Goal: Entertainment & Leisure: Consume media (video, audio)

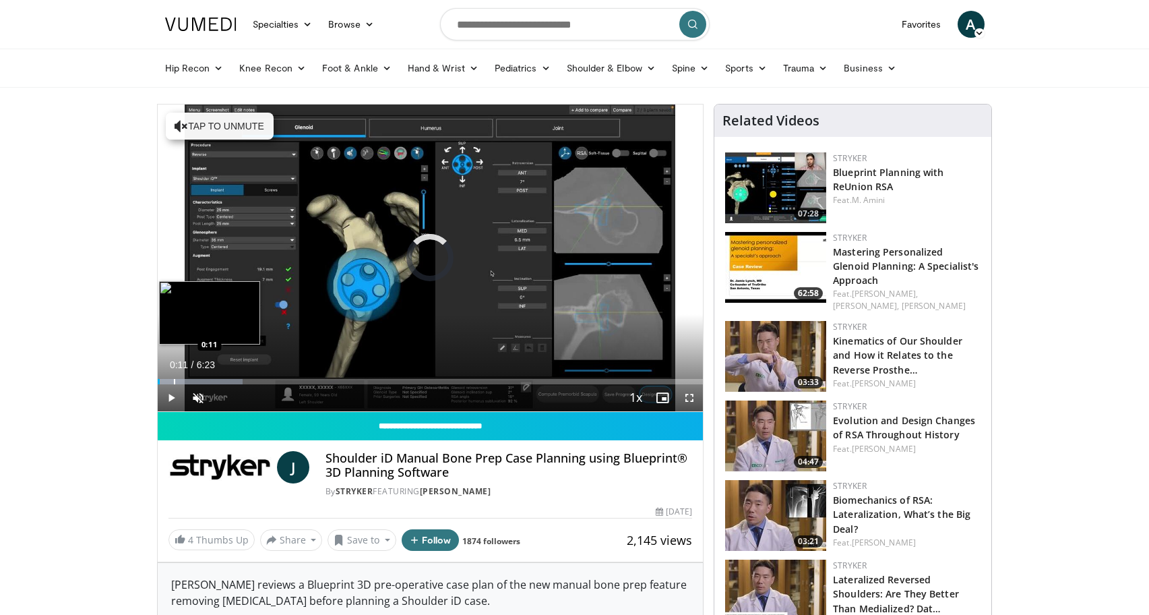
click at [174, 381] on div "Progress Bar" at bounding box center [174, 381] width 1 height 5
click at [187, 381] on div "Progress Bar" at bounding box center [187, 381] width 1 height 5
click at [210, 381] on div "Progress Bar" at bounding box center [210, 381] width 1 height 5
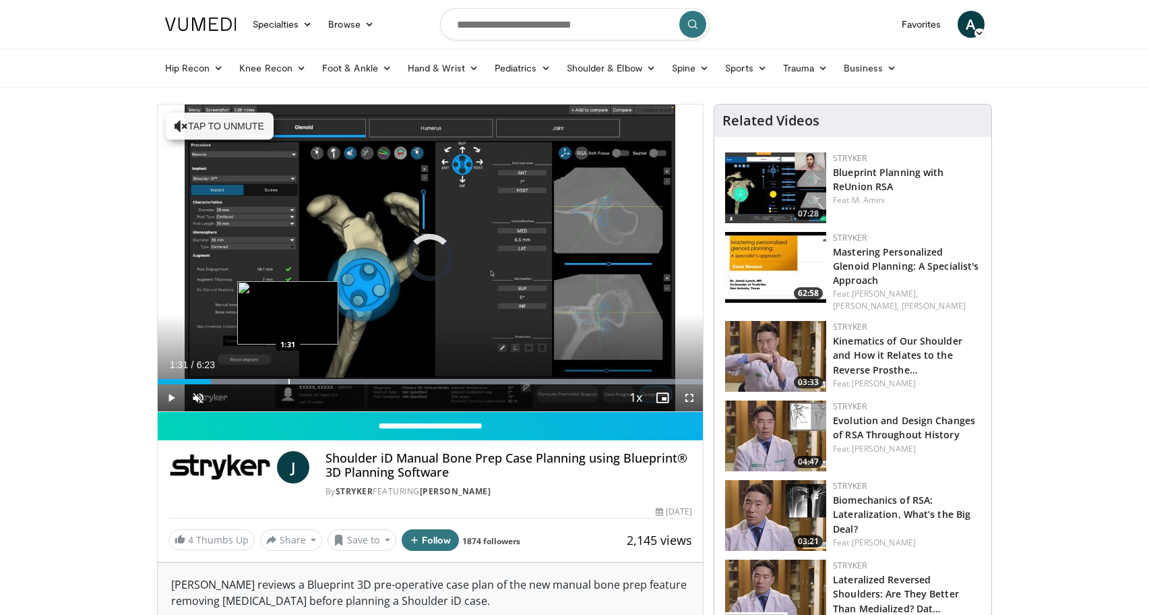
click at [287, 379] on div "Progress Bar" at bounding box center [430, 381] width 545 height 5
click at [305, 381] on div "Progress Bar" at bounding box center [305, 381] width 1 height 5
click at [331, 380] on div "Progress Bar" at bounding box center [331, 381] width 1 height 5
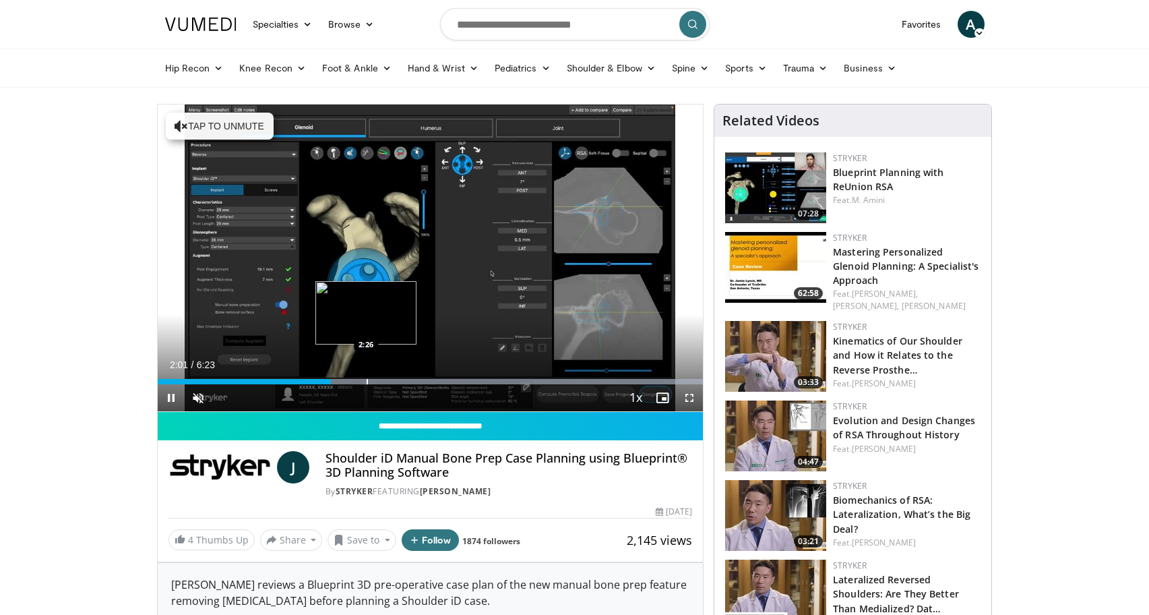
click at [367, 382] on div "Progress Bar" at bounding box center [367, 381] width 1 height 5
click at [441, 384] on div "Current Time 2:26 / Duration 6:23 Pause Skip Backward Skip Forward Unmute Loade…" at bounding box center [431, 397] width 546 height 27
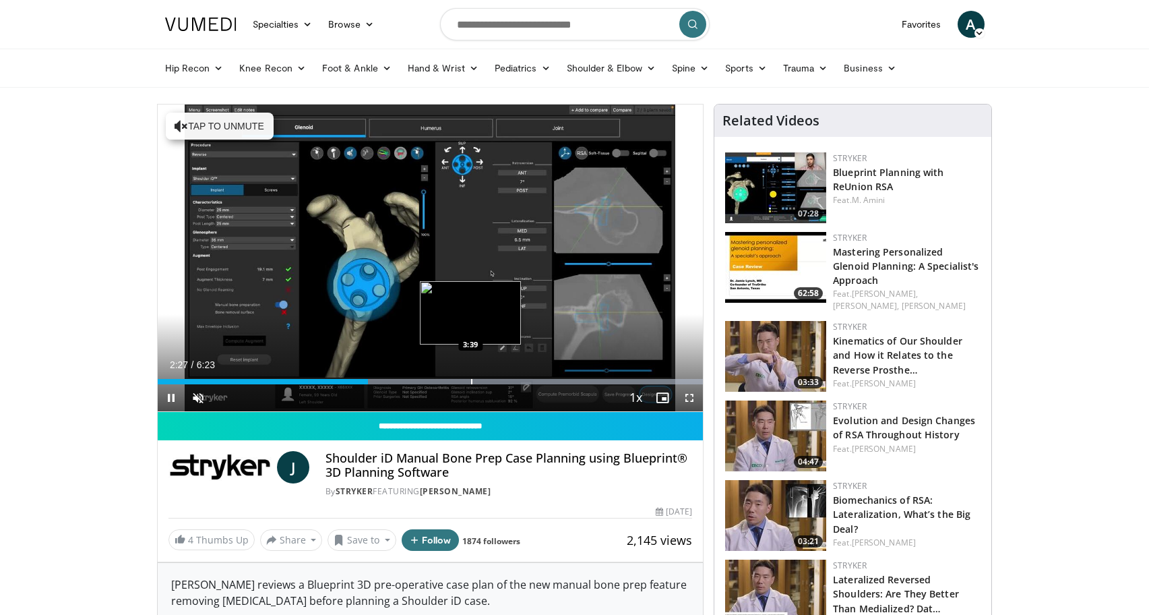
click at [471, 381] on div "Progress Bar" at bounding box center [471, 381] width 1 height 5
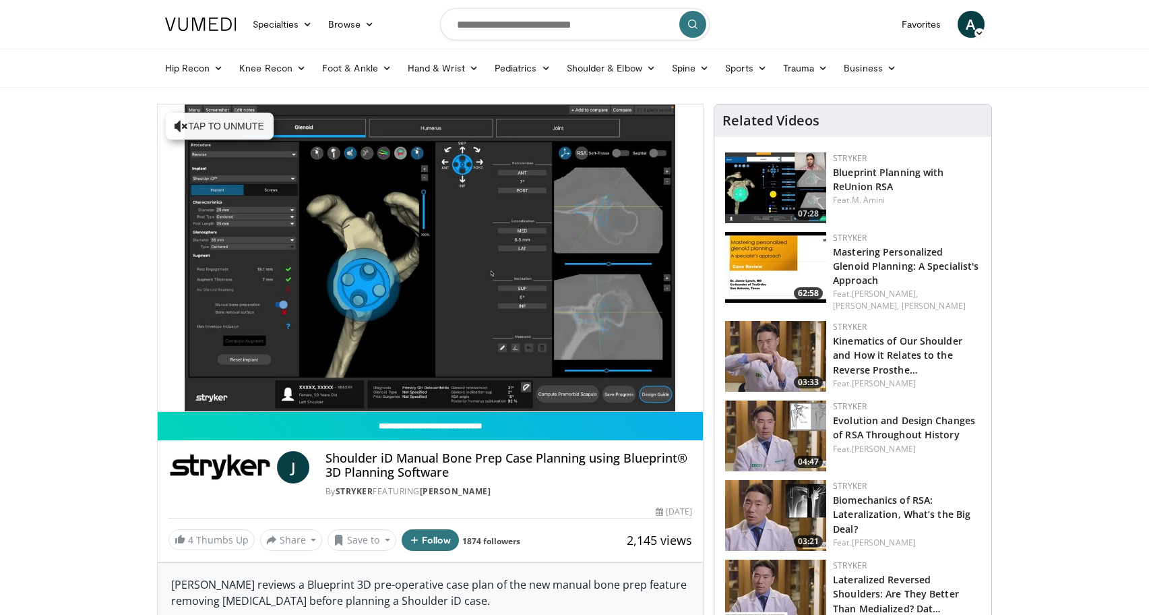
click at [773, 271] on img at bounding box center [775, 267] width 101 height 71
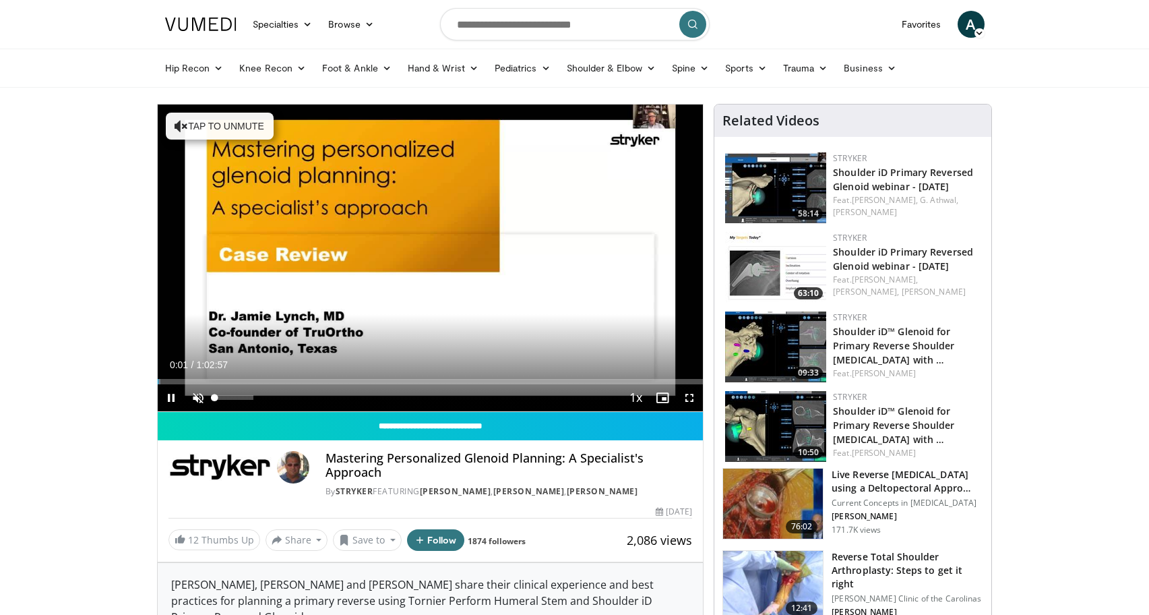
click at [200, 395] on span "Video Player" at bounding box center [198, 397] width 27 height 27
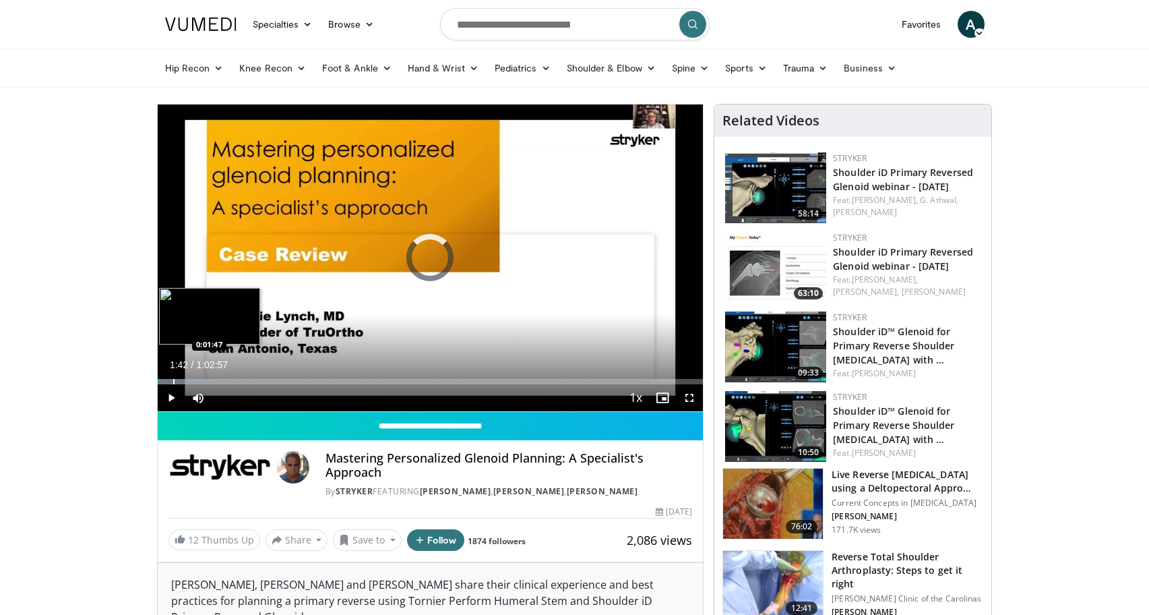
click at [172, 379] on div "Progress Bar" at bounding box center [187, 381] width 58 height 5
click at [189, 380] on div "Progress Bar" at bounding box center [189, 381] width 1 height 5
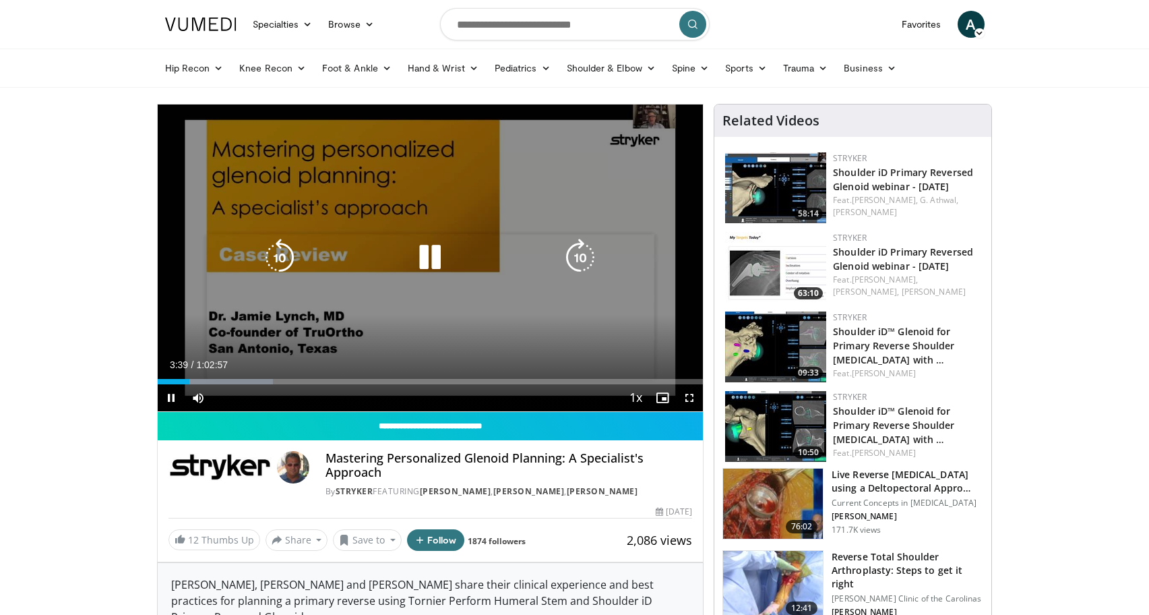
click at [537, 152] on div "10 seconds Tap to unmute" at bounding box center [431, 257] width 546 height 307
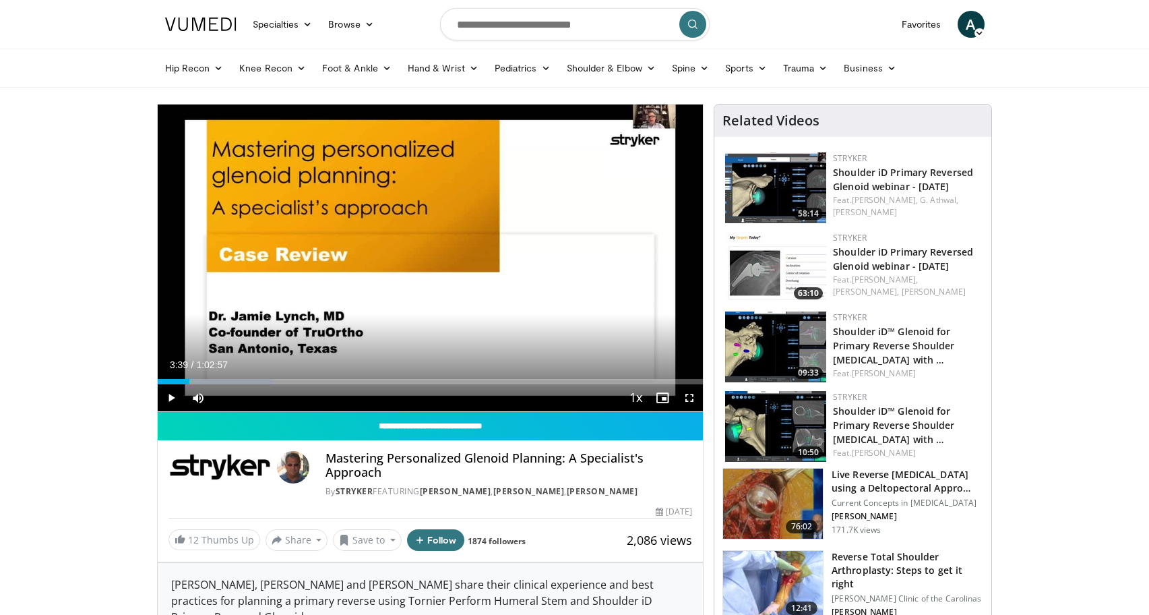
click at [689, 396] on span "Video Player" at bounding box center [689, 397] width 27 height 27
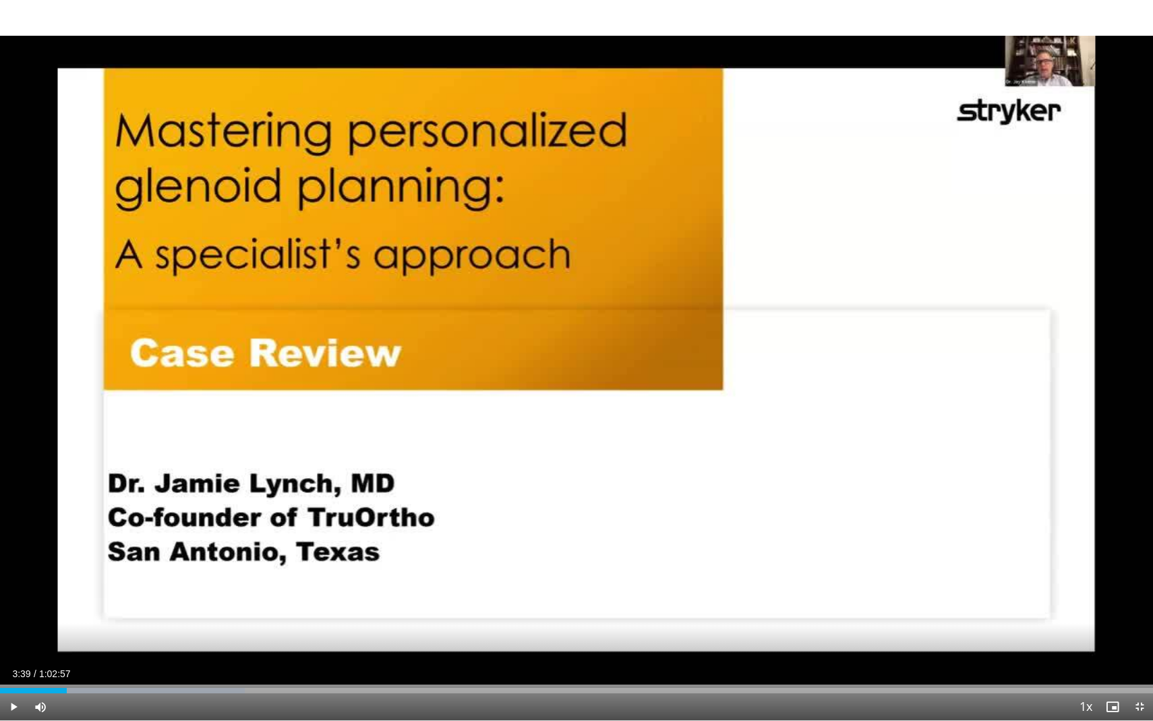
click at [16, 614] on span "Video Player" at bounding box center [13, 706] width 27 height 27
click at [98, 614] on div "Progress Bar" at bounding box center [98, 689] width 1 height 5
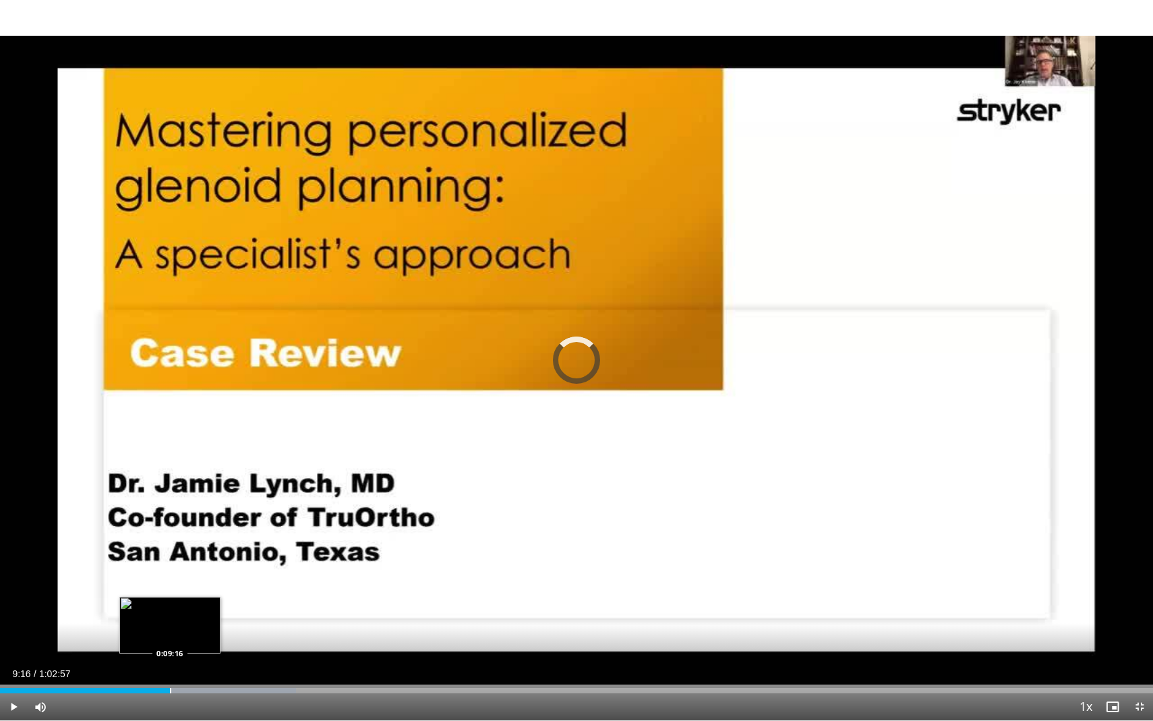
click at [170, 614] on div "Loaded : 25.70% 0:09:16 0:09:16" at bounding box center [576, 686] width 1153 height 13
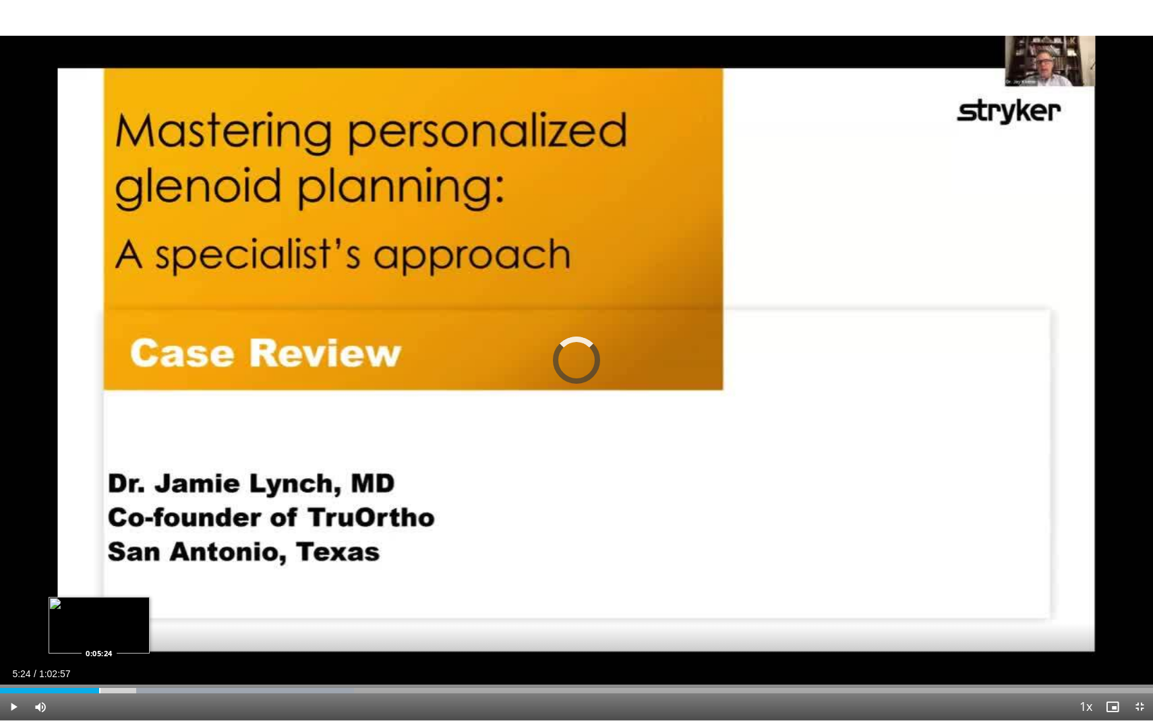
click at [99, 614] on div "Progress Bar" at bounding box center [99, 689] width 1 height 5
click at [84, 614] on div "Progress Bar" at bounding box center [84, 689] width 1 height 5
click at [126, 614] on div "Progress Bar" at bounding box center [126, 689] width 1 height 5
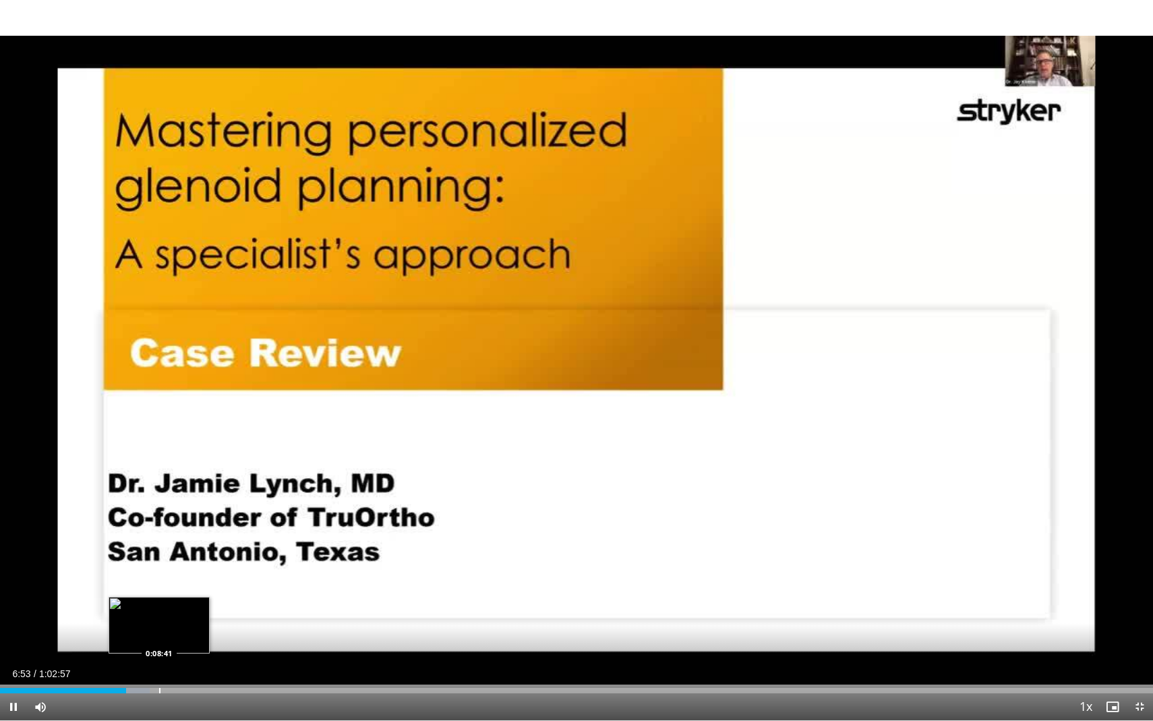
click at [160, 614] on div "Progress Bar" at bounding box center [159, 689] width 1 height 5
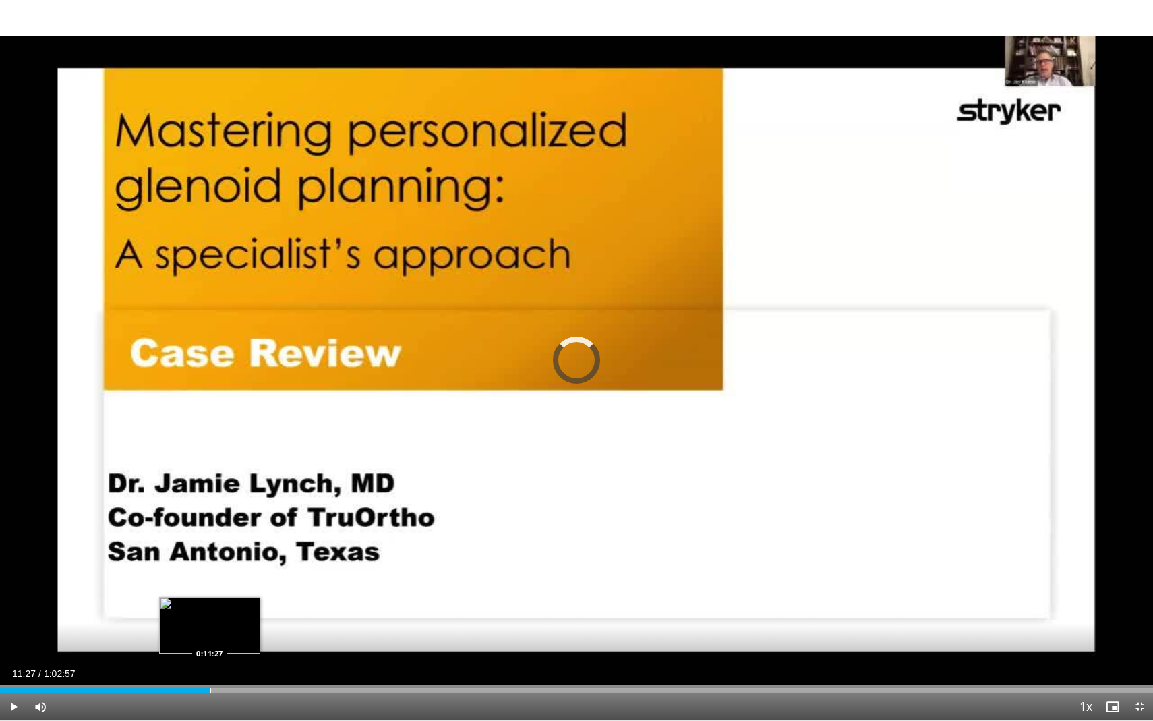
click at [210, 614] on div "Progress Bar" at bounding box center [210, 689] width 1 height 5
click at [186, 614] on div "Progress Bar" at bounding box center [186, 689] width 1 height 5
click at [180, 614] on div "Progress Bar" at bounding box center [180, 689] width 1 height 5
click at [160, 614] on div "Progress Bar" at bounding box center [160, 689] width 1 height 5
click at [191, 614] on div "Progress Bar" at bounding box center [191, 689] width 1 height 5
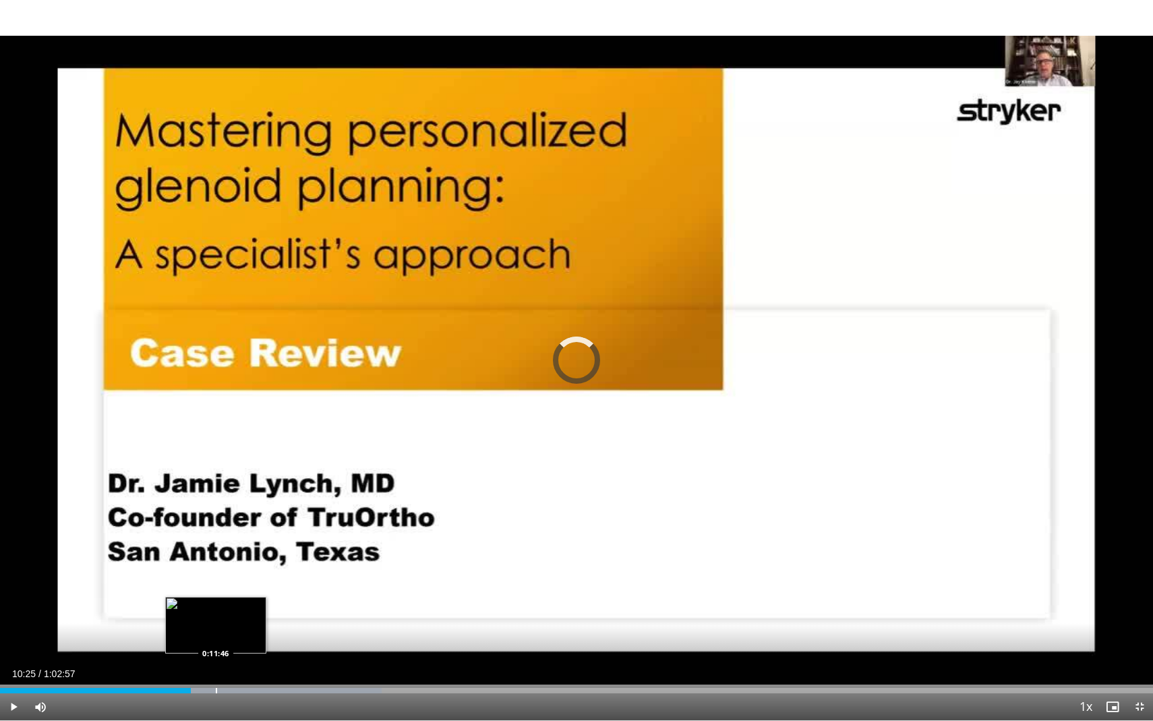
click at [216, 614] on div "Progress Bar" at bounding box center [216, 689] width 1 height 5
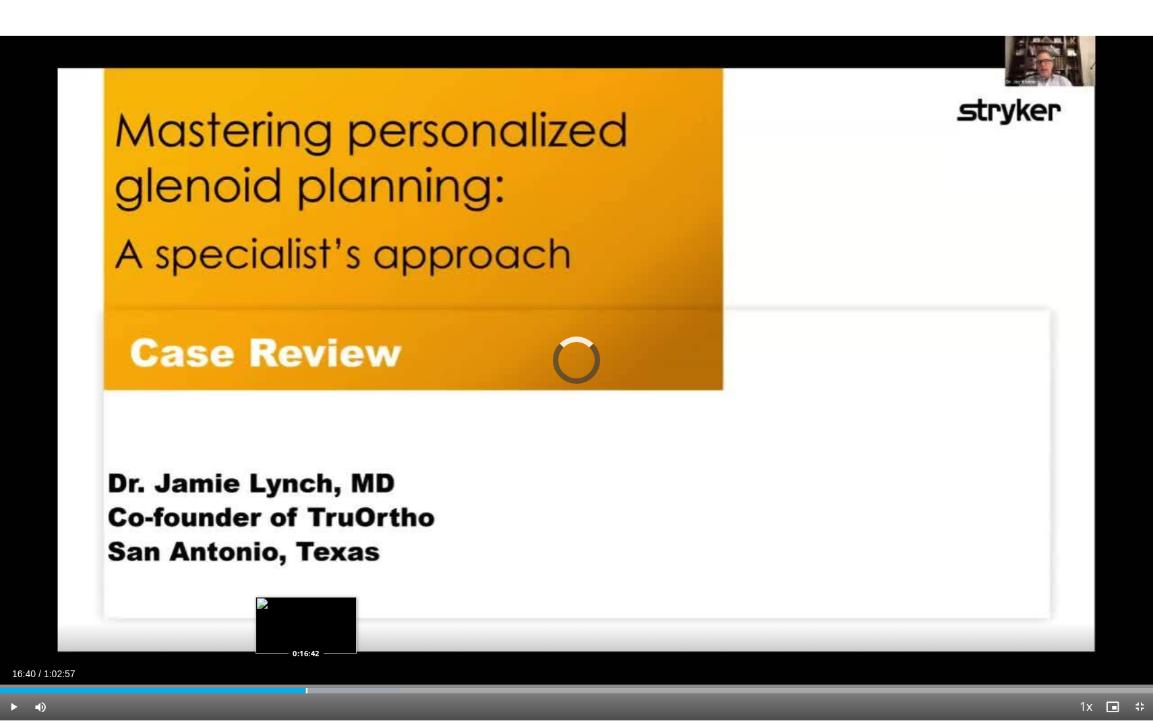
click at [305, 614] on div "Progress Bar" at bounding box center [290, 689] width 220 height 5
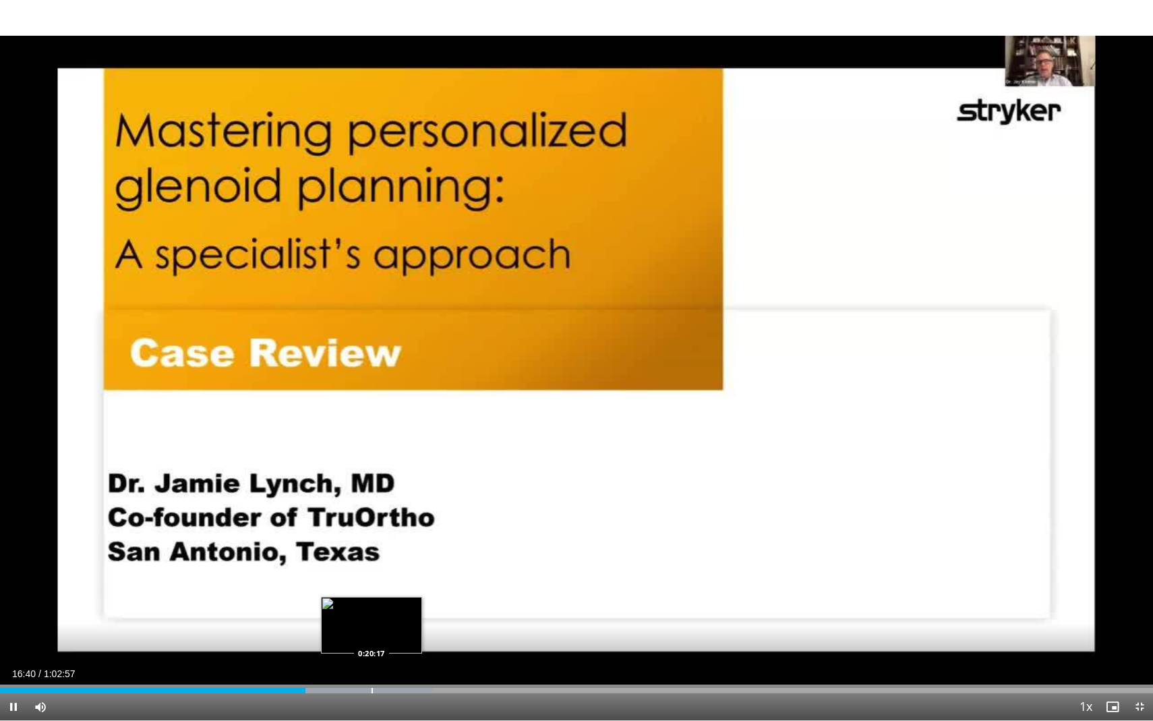
click at [373, 614] on div "Progress Bar" at bounding box center [320, 689] width 226 height 5
click at [315, 614] on div "Loaded : 38.95% 0:20:22 0:17:11" at bounding box center [576, 686] width 1153 height 13
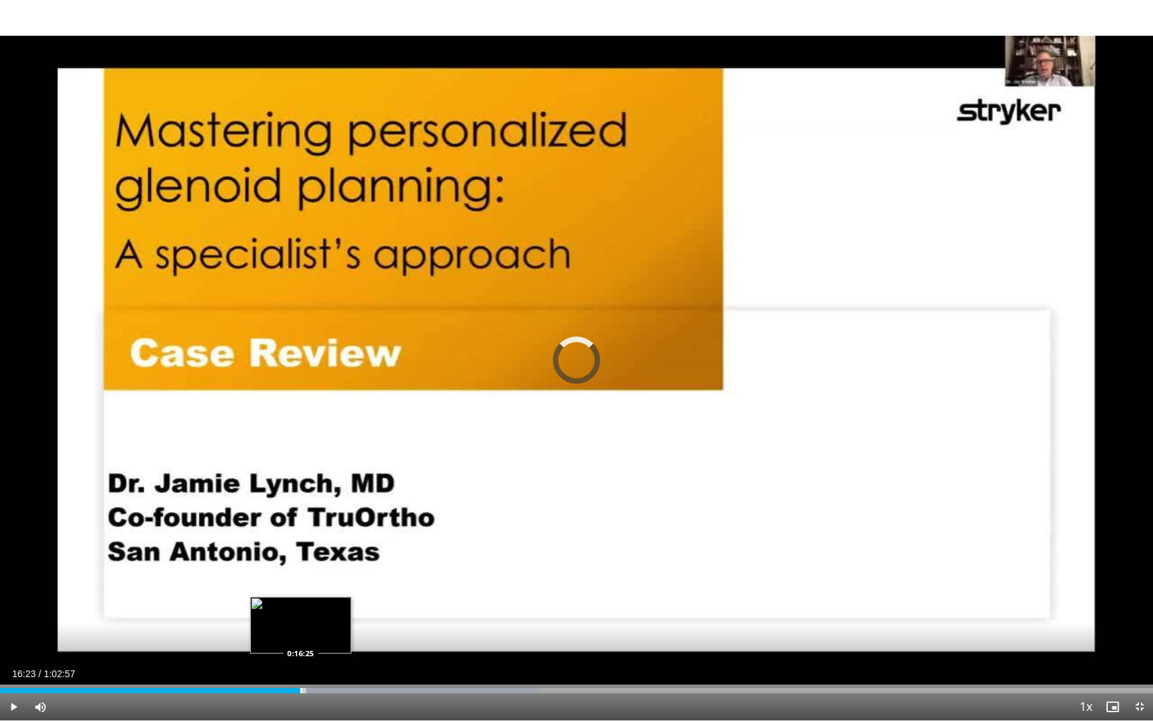
click at [300, 614] on div "Loaded : 46.64% 0:16:23 0:16:25" at bounding box center [576, 689] width 1153 height 5
click at [313, 614] on div "Progress Bar" at bounding box center [313, 689] width 1 height 5
click at [327, 614] on div "Progress Bar" at bounding box center [327, 689] width 1 height 5
click at [345, 614] on div "Loaded : 46.37% 0:17:51 0:18:51" at bounding box center [576, 686] width 1153 height 13
click at [359, 614] on div "Loaded : 47.43% 0:18:51 0:19:37" at bounding box center [576, 686] width 1153 height 13
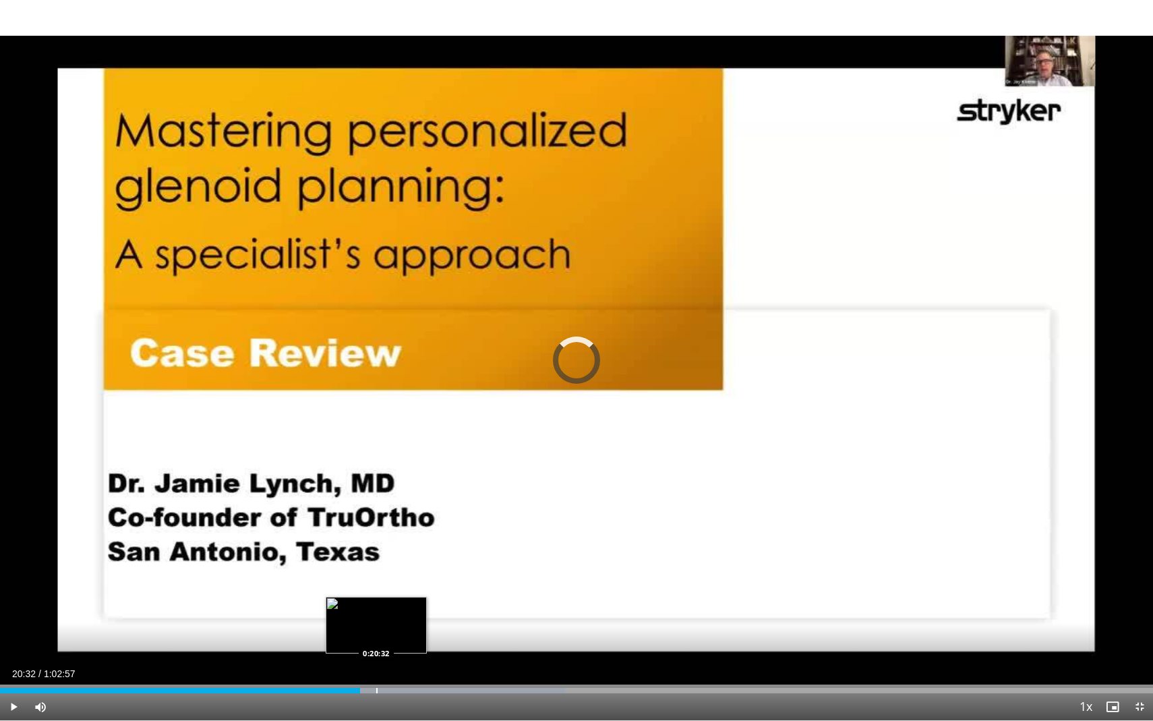
click at [376, 614] on div "Loaded : 49.02% 0:20:32 0:20:32" at bounding box center [576, 686] width 1153 height 13
click at [365, 614] on div "Progress Bar" at bounding box center [365, 689] width 1 height 5
click at [368, 614] on div "Progress Bar" at bounding box center [368, 689] width 1 height 5
click at [375, 614] on div "Progress Bar" at bounding box center [375, 689] width 1 height 5
click at [390, 614] on div "Progress Bar" at bounding box center [390, 689] width 1 height 5
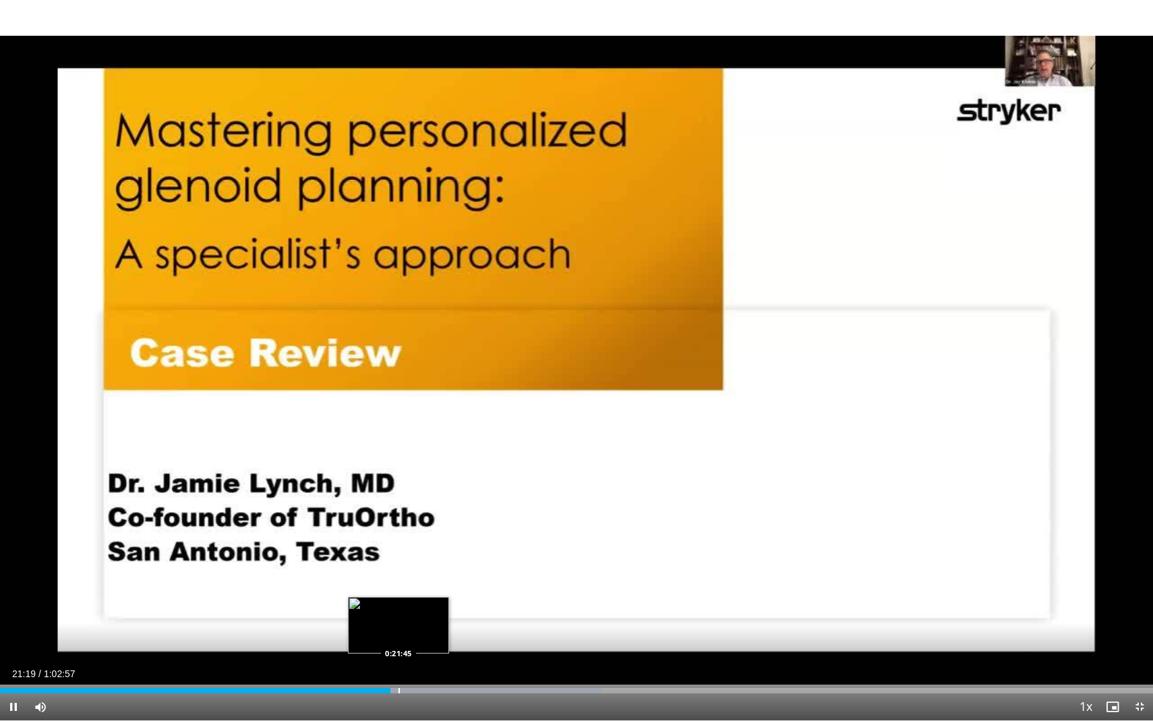
click at [399, 614] on video-js "**********" at bounding box center [576, 360] width 1153 height 721
click at [400, 614] on div "Progress Bar" at bounding box center [400, 689] width 1 height 5
click at [412, 614] on div "Progress Bar" at bounding box center [412, 689] width 1 height 5
click at [431, 614] on div "Progress Bar" at bounding box center [431, 689] width 1 height 5
click at [442, 614] on div "Progress Bar" at bounding box center [441, 689] width 1 height 5
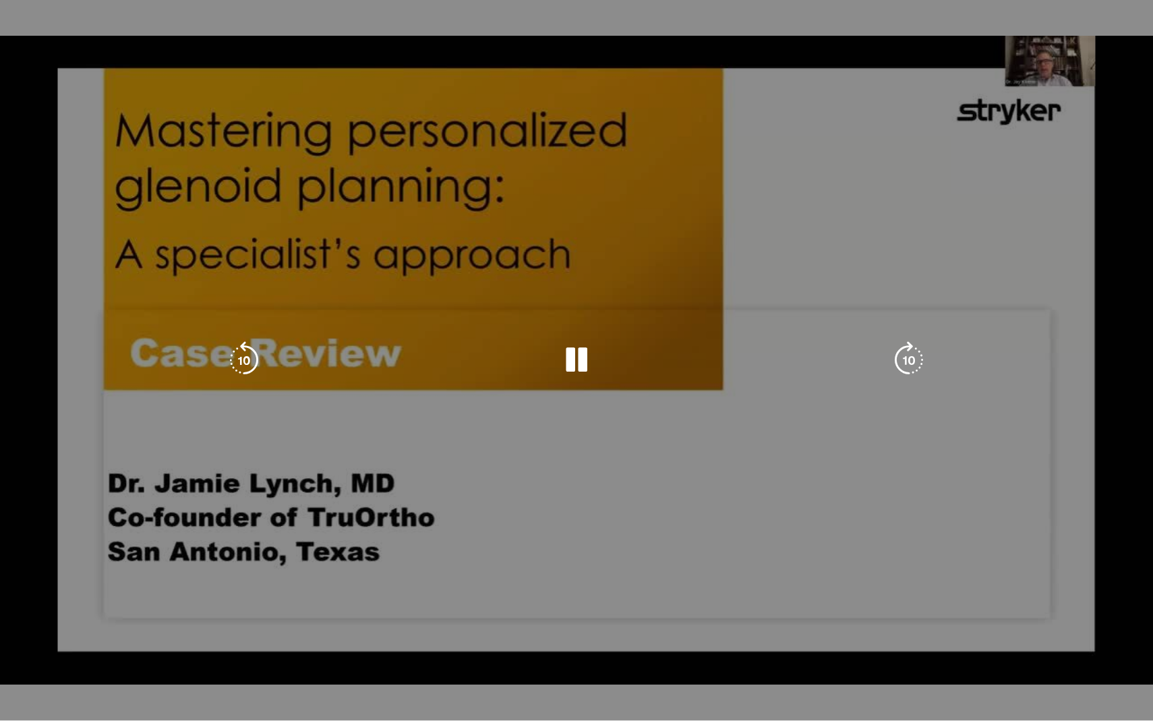
click at [459, 614] on div "10 seconds Tap to unmute" at bounding box center [576, 360] width 1153 height 720
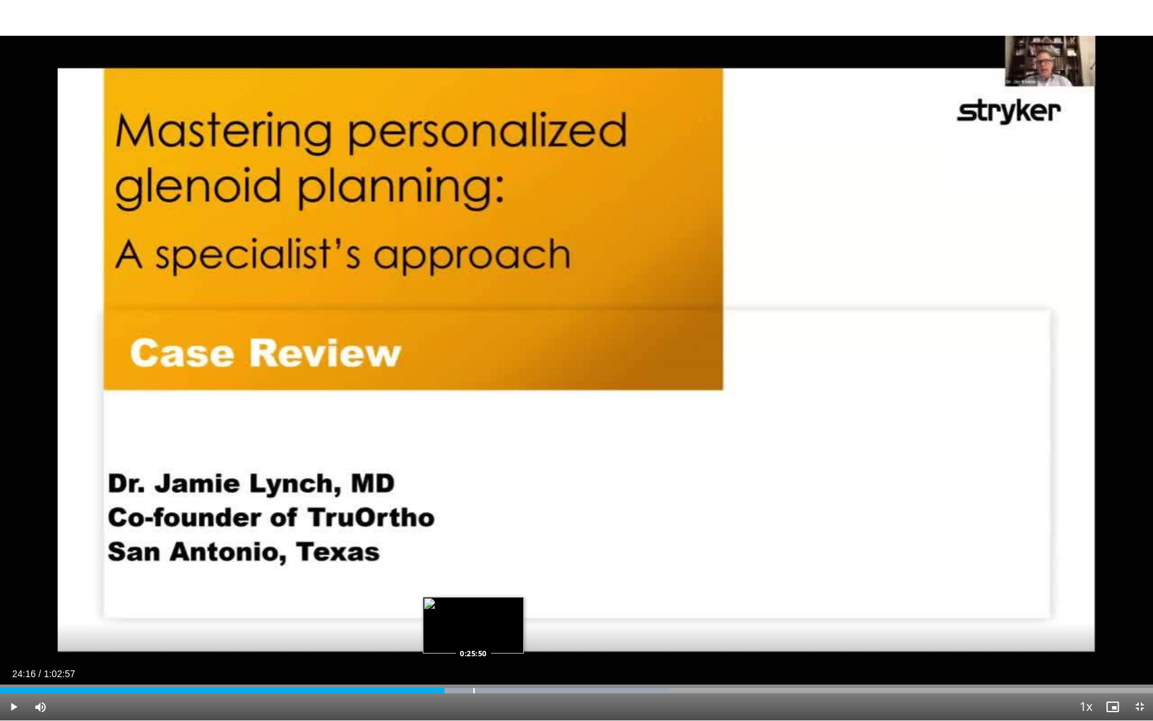
click at [473, 614] on div "Progress Bar" at bounding box center [473, 689] width 1 height 5
click at [488, 614] on div "Progress Bar" at bounding box center [488, 689] width 1 height 5
click at [510, 614] on div "Progress Bar" at bounding box center [510, 689] width 1 height 5
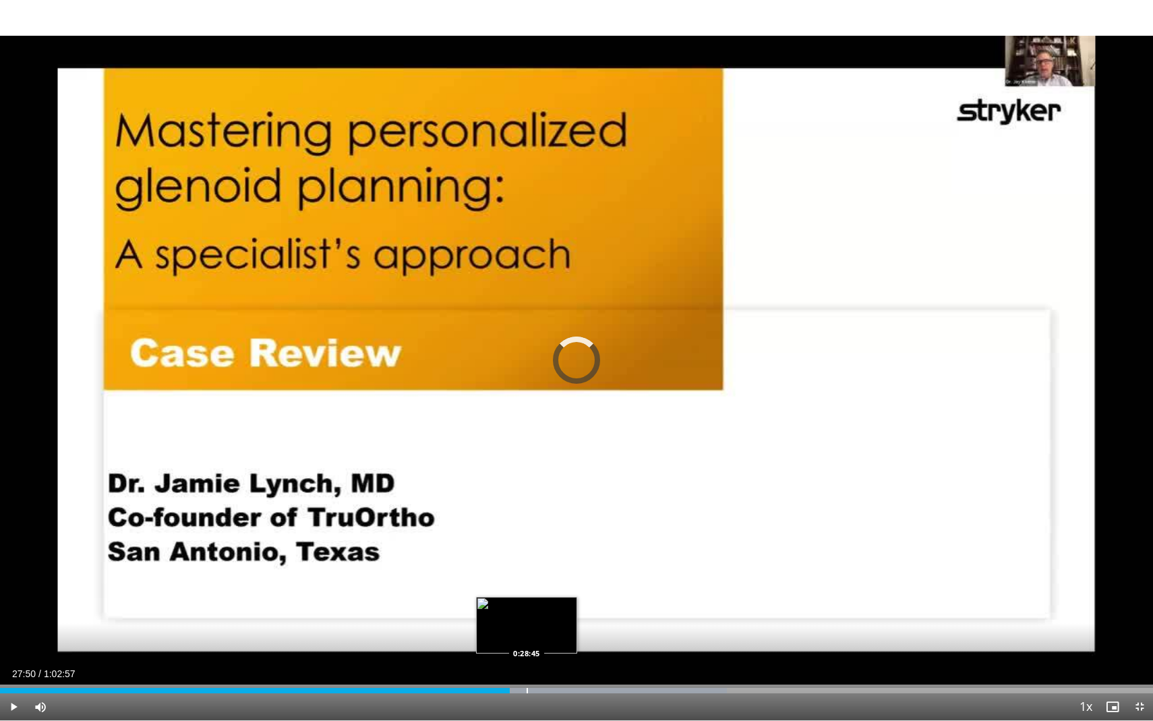
click at [526, 614] on div "Progress Bar" at bounding box center [526, 689] width 1 height 5
click at [548, 614] on div "Progress Bar" at bounding box center [548, 689] width 1 height 5
click at [565, 614] on div "Progress Bar" at bounding box center [565, 689] width 1 height 5
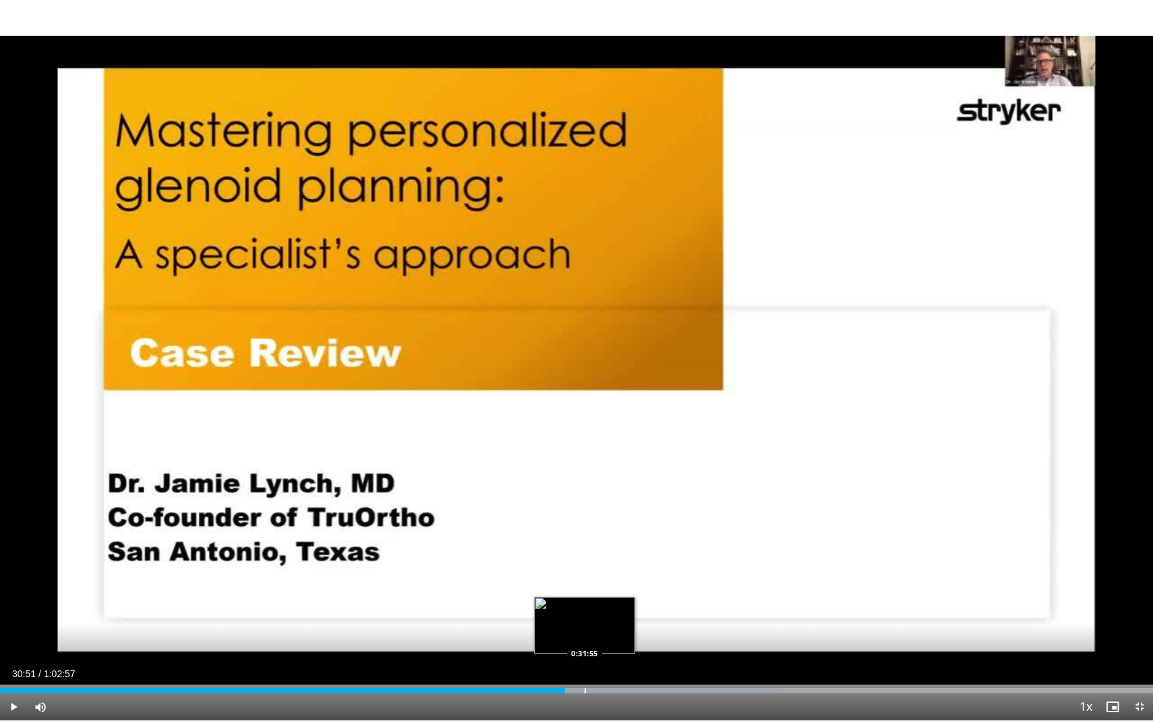
click at [584, 614] on div "Progress Bar" at bounding box center [584, 689] width 1 height 5
click at [597, 614] on div "Progress Bar" at bounding box center [597, 689] width 1 height 5
click at [618, 614] on div "Loaded : 70.10% 0:32:37 0:33:45" at bounding box center [576, 686] width 1153 height 13
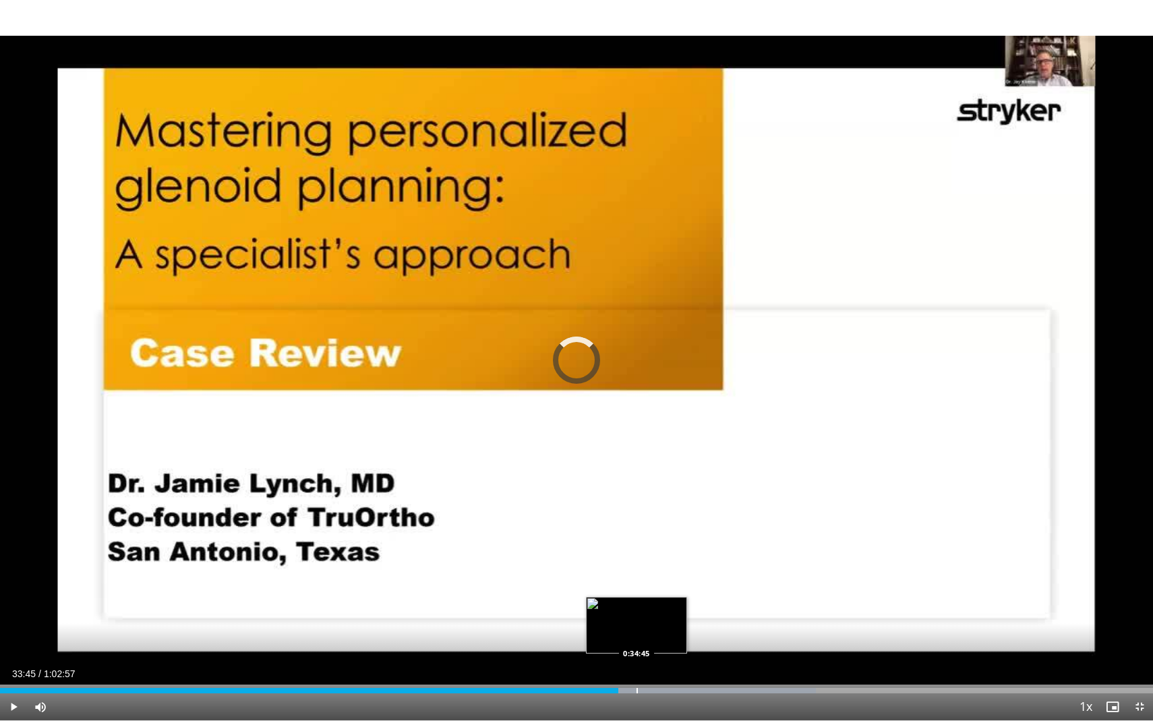
click at [636, 614] on div "Loaded : 70.75% 0:33:45 0:34:45" at bounding box center [576, 686] width 1153 height 13
click at [649, 614] on div "Loaded : 72.20% 0:34:45 0:35:27" at bounding box center [576, 686] width 1153 height 13
click at [677, 614] on div "Loaded : 73.52% 0:35:27 0:36:55" at bounding box center [576, 686] width 1153 height 13
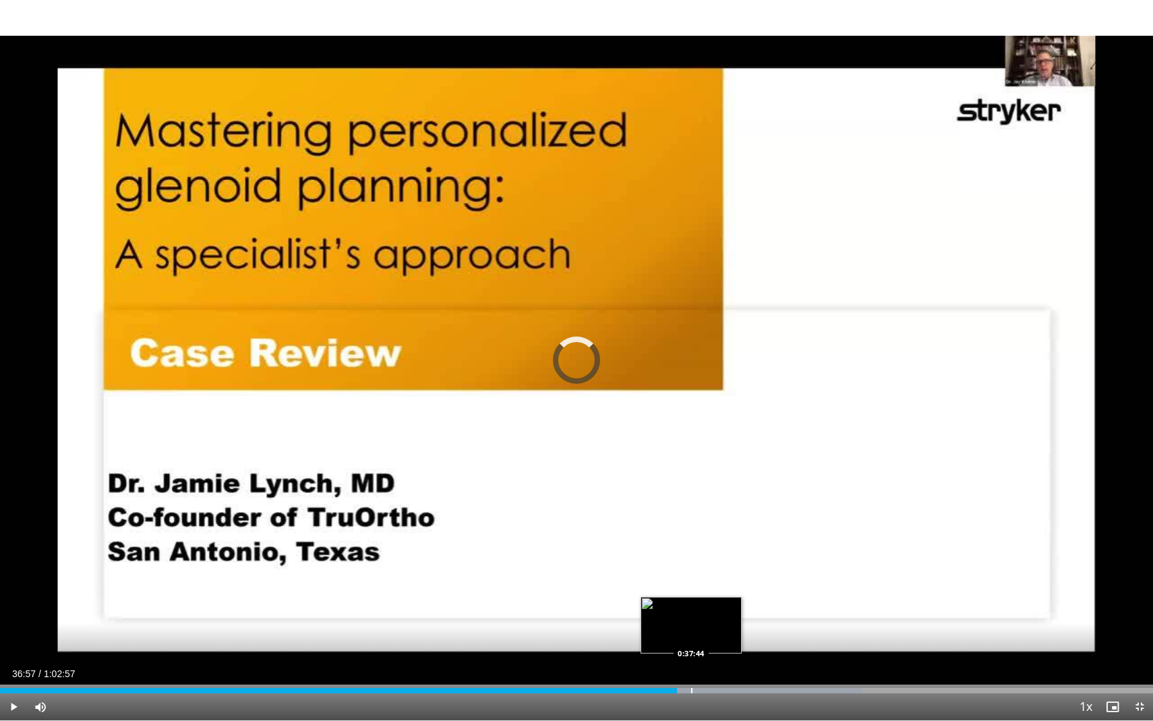
click at [691, 614] on div "Progress Bar" at bounding box center [691, 689] width 1 height 5
click at [708, 614] on div "Progress Bar" at bounding box center [708, 689] width 1 height 5
click at [718, 614] on div "Progress Bar" at bounding box center [718, 689] width 1 height 5
click at [741, 614] on div "Progress Bar" at bounding box center [741, 689] width 1 height 5
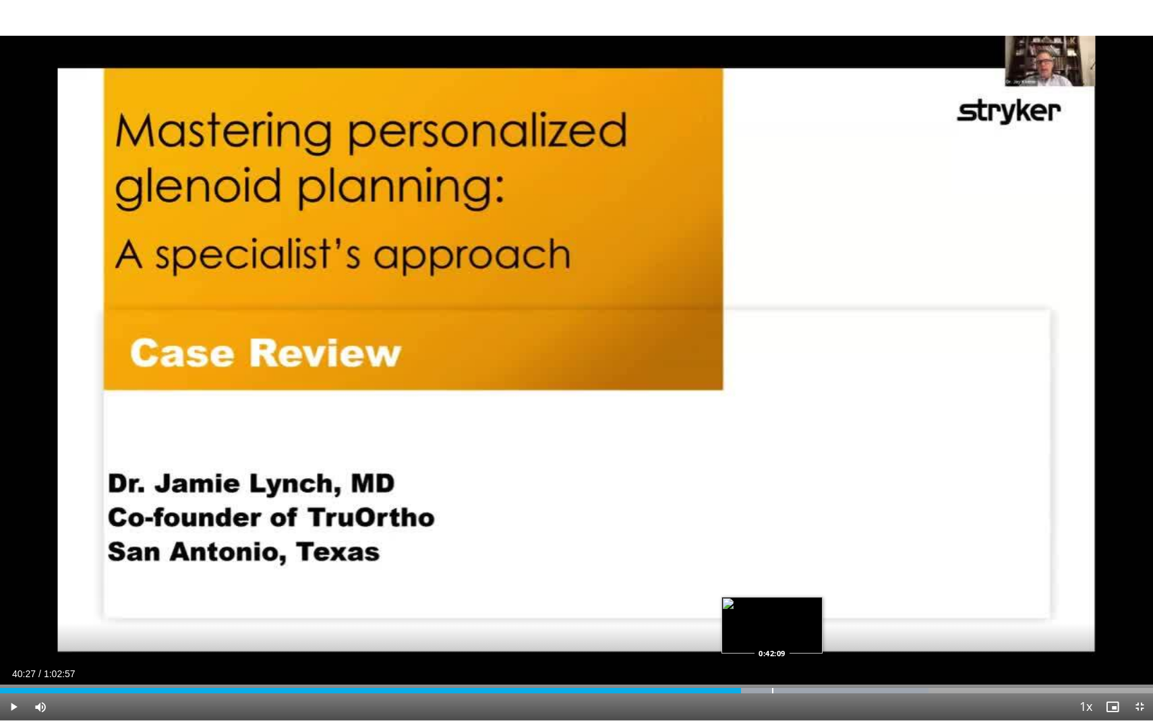
click at [772, 614] on div "Progress Bar" at bounding box center [772, 689] width 1 height 5
click at [778, 614] on div "Progress Bar" at bounding box center [778, 689] width 1 height 5
click at [791, 614] on div "Progress Bar" at bounding box center [790, 689] width 1 height 5
click at [826, 614] on div "Loaded : 86.65% 0:45:06 0:45:01" at bounding box center [576, 689] width 1153 height 5
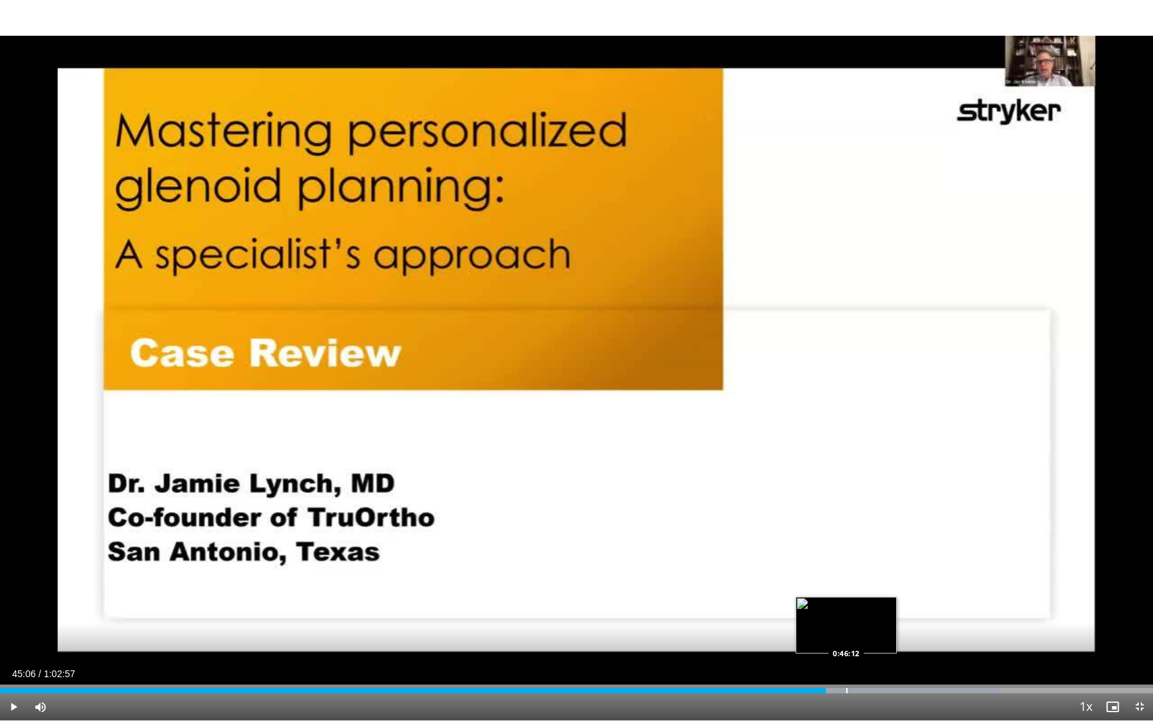
click at [846, 614] on div "Progress Bar" at bounding box center [846, 689] width 1 height 5
click at [861, 614] on div "Progress Bar" at bounding box center [861, 689] width 1 height 5
click at [879, 614] on div "Progress Bar" at bounding box center [879, 689] width 1 height 5
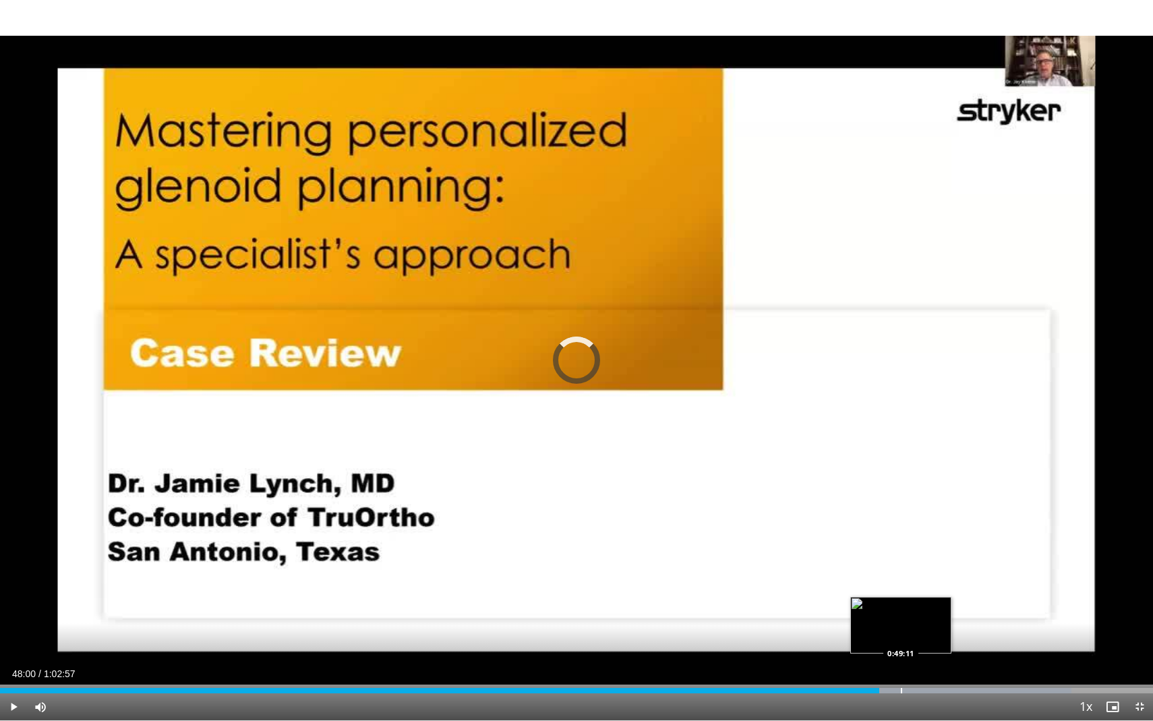
click at [900, 614] on div "Progress Bar" at bounding box center [900, 689] width 1 height 5
click at [923, 614] on div "Progress Bar" at bounding box center [923, 689] width 1 height 5
click at [942, 614] on div "Progress Bar" at bounding box center [942, 689] width 1 height 5
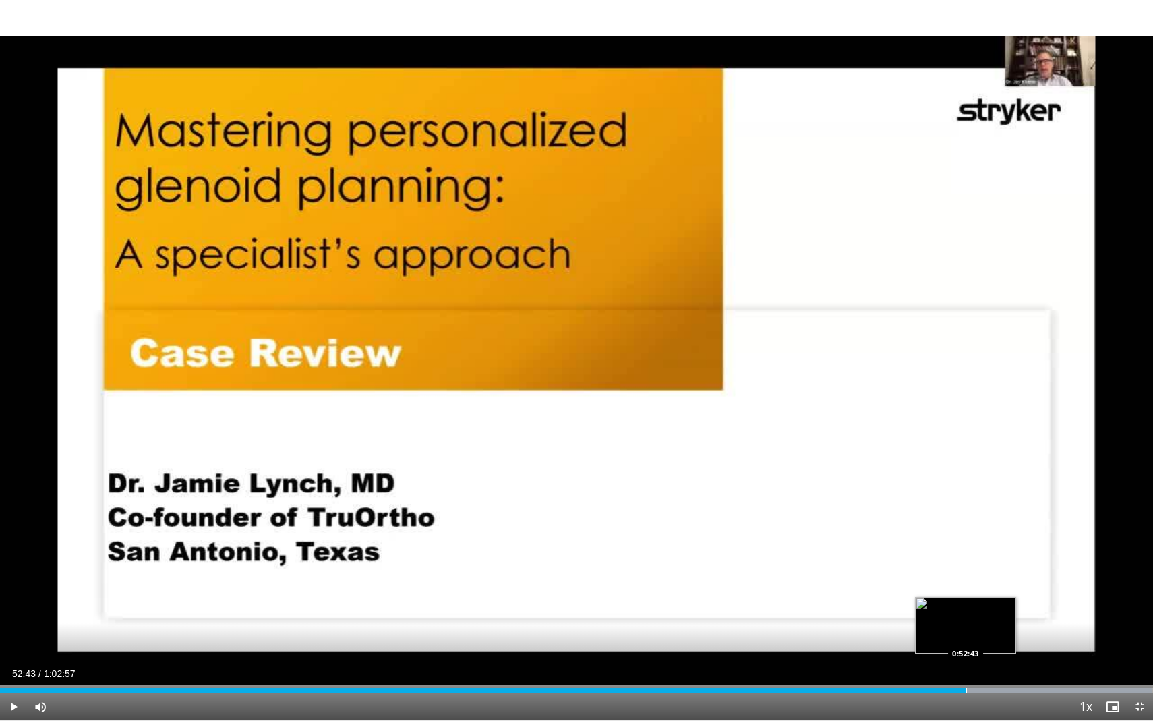
click at [965, 614] on div "Progress Bar" at bounding box center [965, 689] width 1 height 5
click at [985, 614] on div "Progress Bar" at bounding box center [985, 689] width 1 height 5
click at [1016, 614] on div "Progress Bar" at bounding box center [1016, 689] width 1 height 5
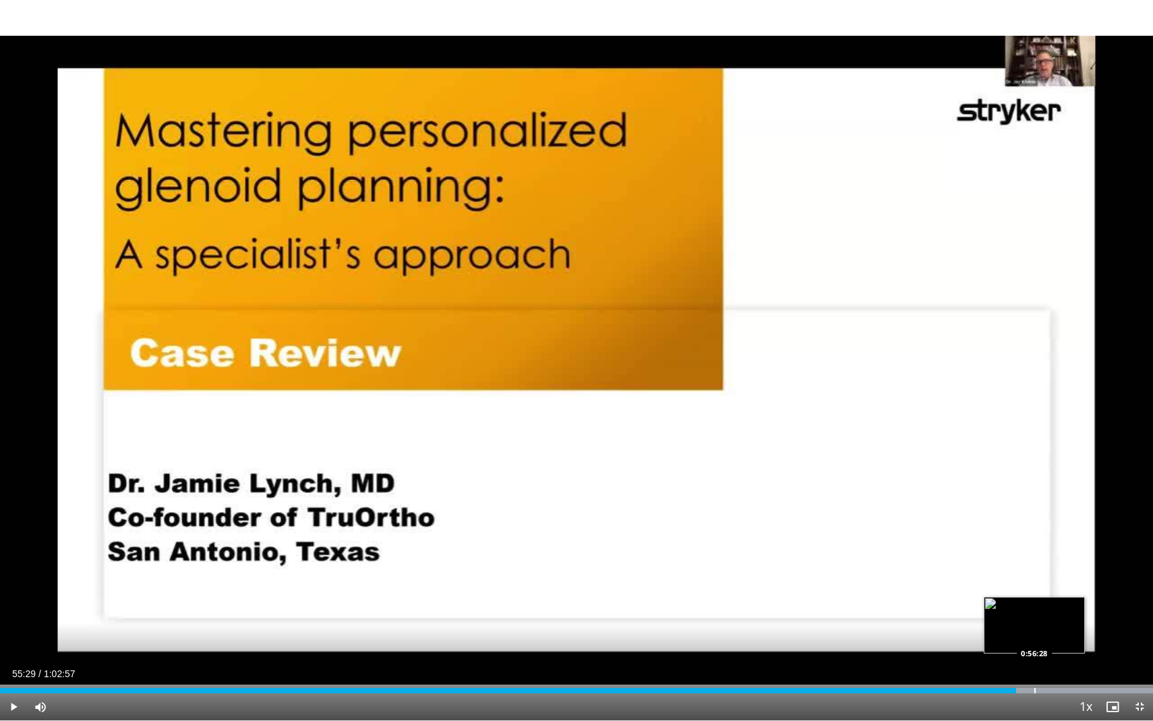
click at [1034, 614] on div "Progress Bar" at bounding box center [1034, 689] width 1 height 5
click at [985, 614] on div "Progress Bar" at bounding box center [985, 689] width 1 height 5
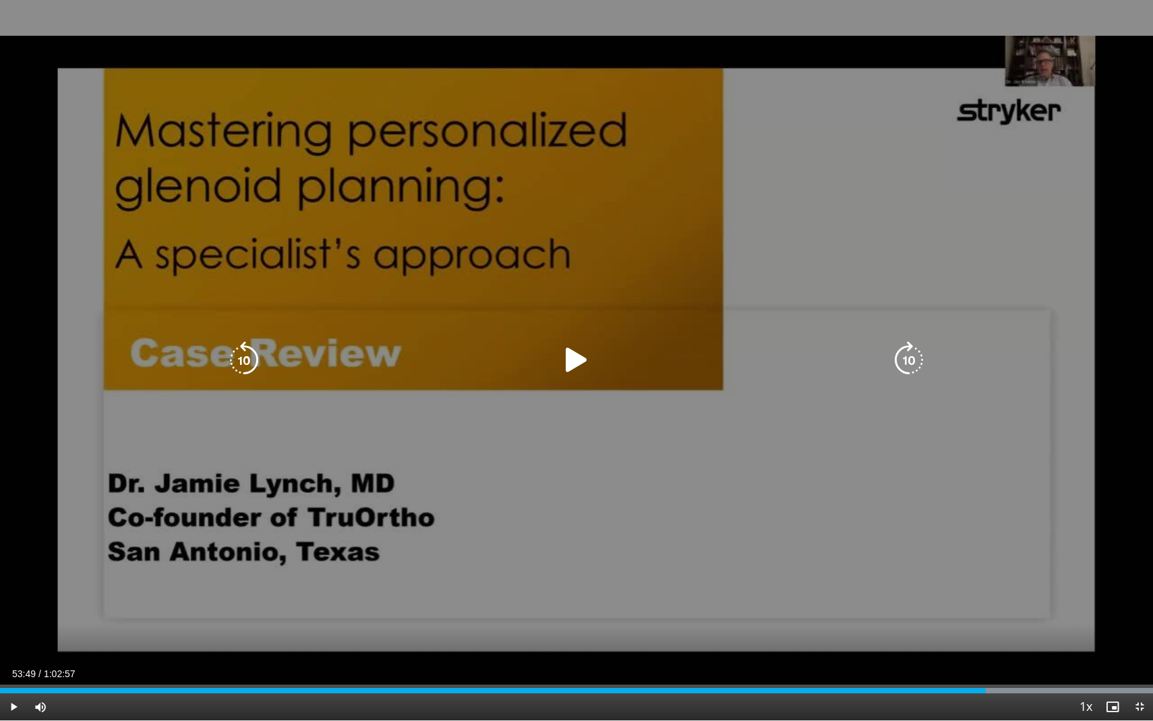
click at [570, 362] on icon "Video Player" at bounding box center [576, 360] width 38 height 38
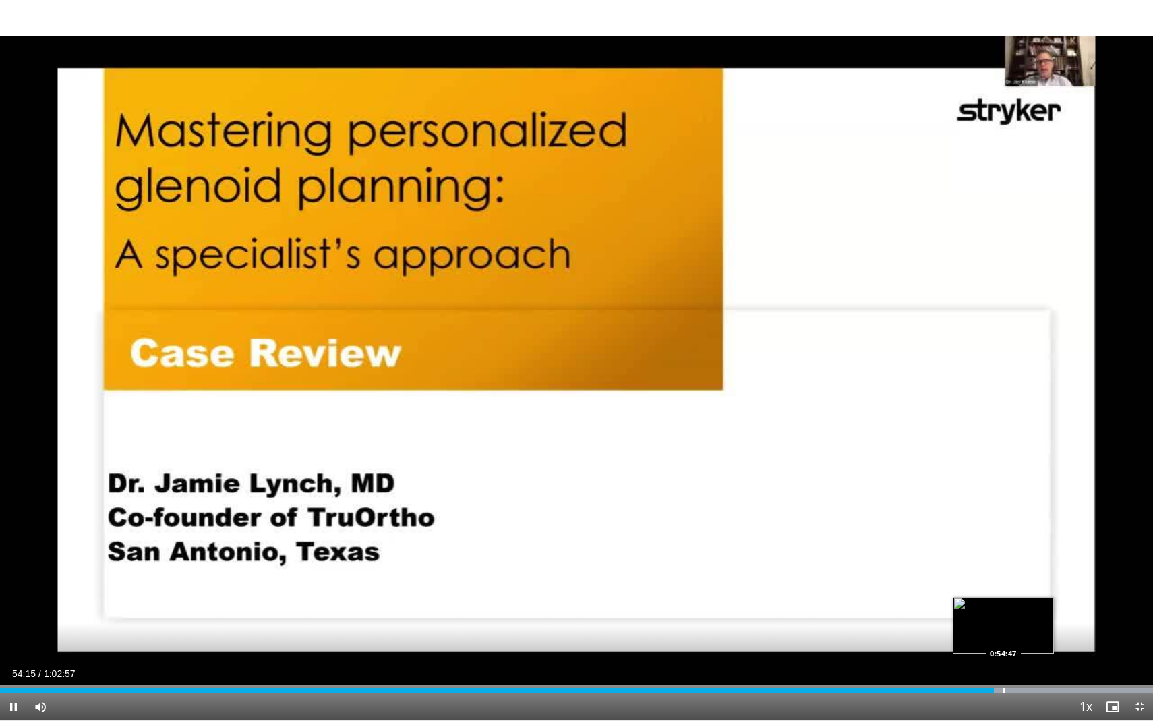
click at [1003, 614] on div "Progress Bar" at bounding box center [1003, 689] width 1 height 5
click at [1016, 614] on div "Progress Bar" at bounding box center [1016, 689] width 1 height 5
click at [1020, 614] on div "Loaded : 100.00% 0:55:44 0:55:44" at bounding box center [576, 686] width 1153 height 13
drag, startPoint x: 1024, startPoint y: 687, endPoint x: 1039, endPoint y: 685, distance: 15.7
click at [1039, 614] on div "Loaded : 0.00% 0:56:46 0:56:46" at bounding box center [576, 686] width 1153 height 13
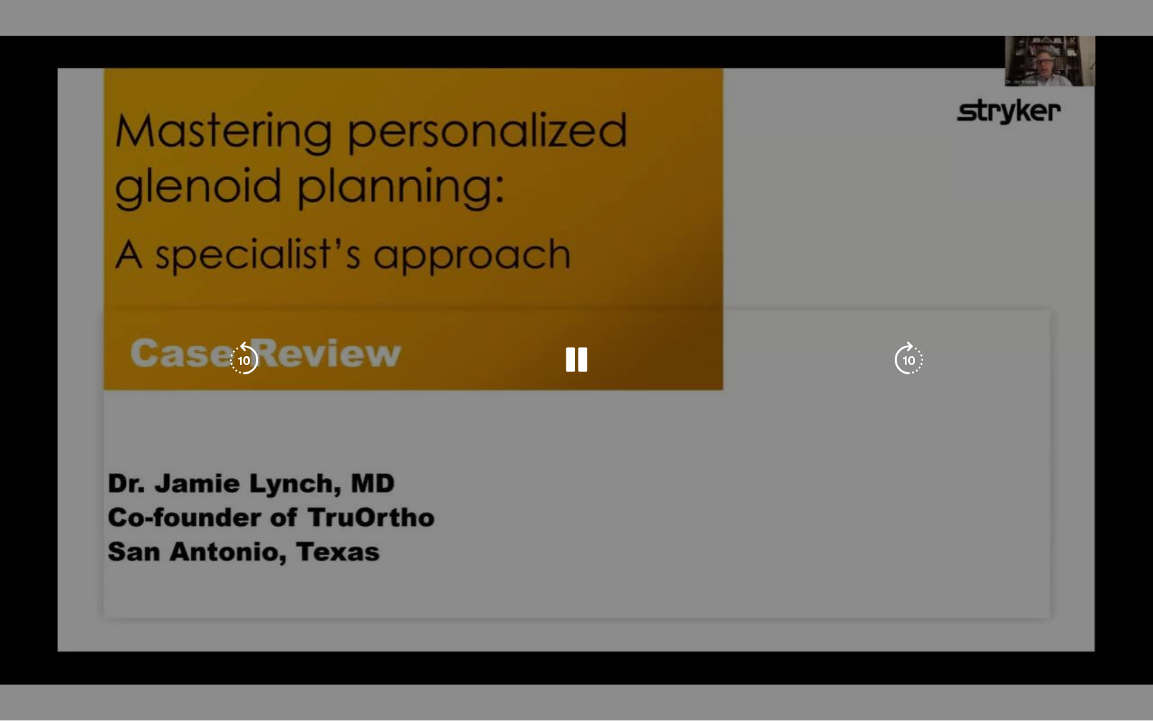
click at [1039, 614] on div "10 seconds Tap to unmute" at bounding box center [576, 360] width 1153 height 720
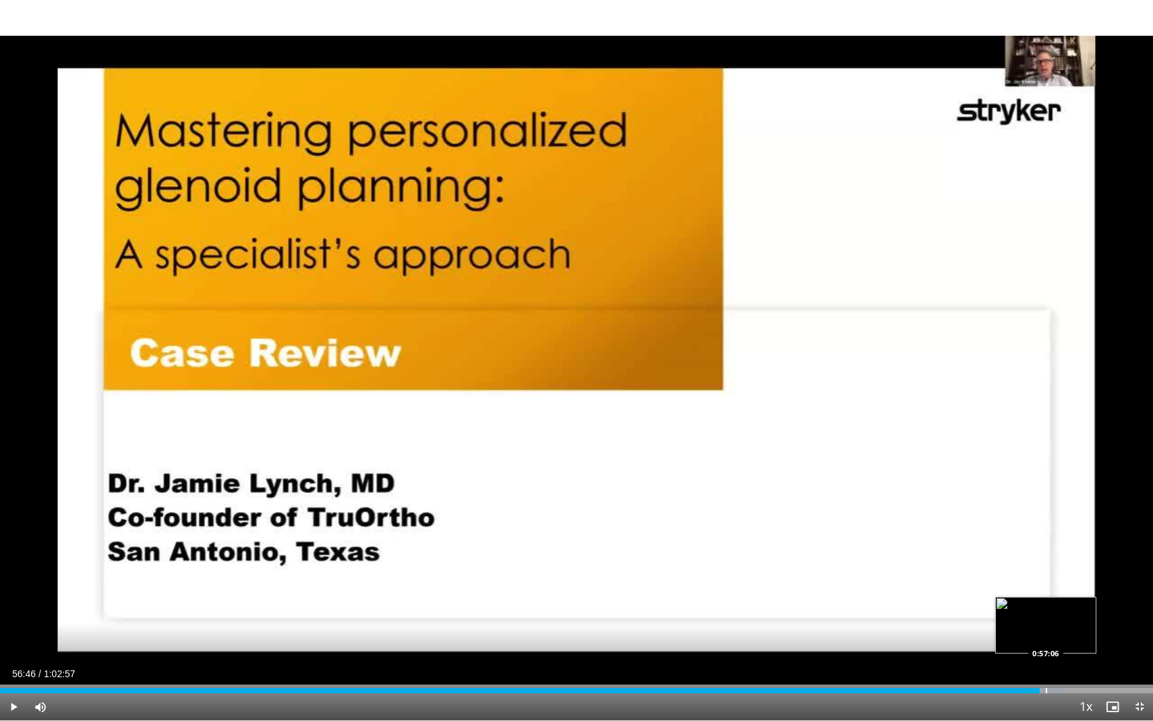
click at [1045, 614] on div "Progress Bar" at bounding box center [1045, 689] width 1 height 5
click at [1060, 614] on div "Progress Bar" at bounding box center [1059, 689] width 1 height 5
click at [1071, 614] on div "Loaded : 100.00% 0:58:30 0:58:30" at bounding box center [576, 686] width 1153 height 13
click at [1080, 614] on div "Progress Bar" at bounding box center [1080, 689] width 1 height 5
click at [1094, 614] on div "Progress Bar" at bounding box center [1094, 689] width 1 height 5
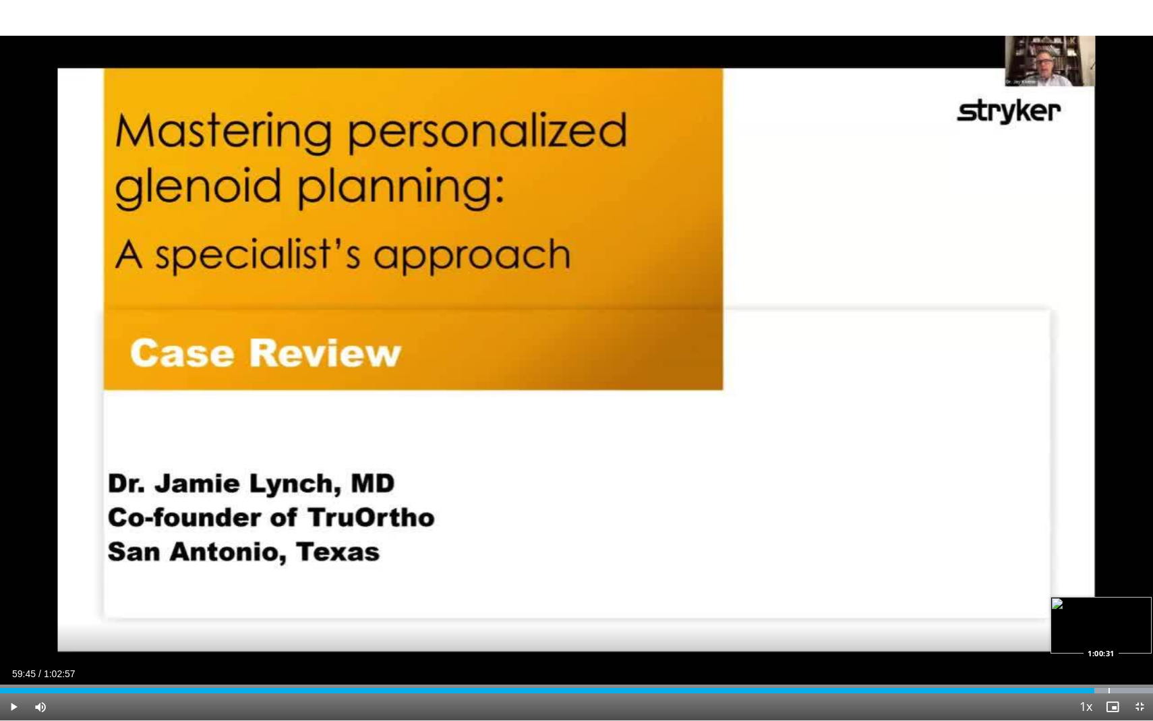
click at [1109, 614] on div "Progress Bar" at bounding box center [1108, 689] width 1 height 5
click at [1118, 614] on div "Progress Bar" at bounding box center [1118, 689] width 1 height 5
click at [1132, 614] on div "Progress Bar" at bounding box center [1131, 689] width 1 height 5
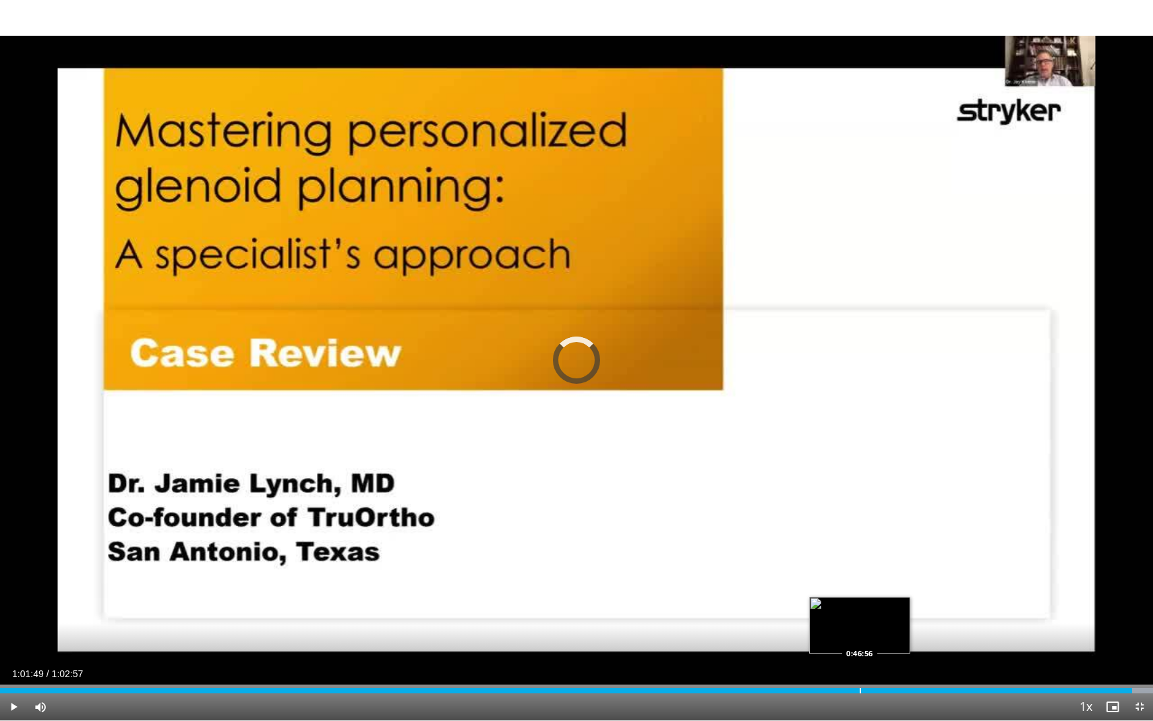
click at [859, 614] on div "Progress Bar" at bounding box center [859, 689] width 1 height 5
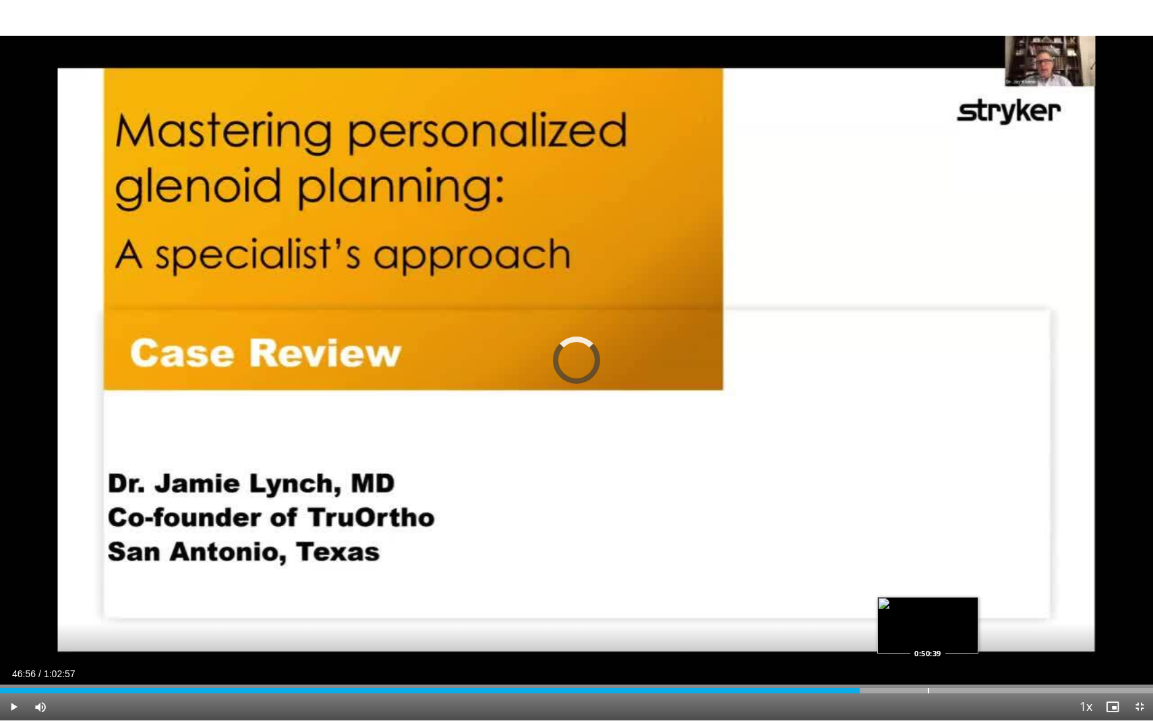
click at [927, 614] on div "Loaded : 74.83% 0:46:56 0:50:39" at bounding box center [576, 686] width 1153 height 13
click at [937, 614] on div "Progress Bar" at bounding box center [937, 689] width 1 height 5
click at [958, 614] on div "Progress Bar" at bounding box center [958, 689] width 1 height 5
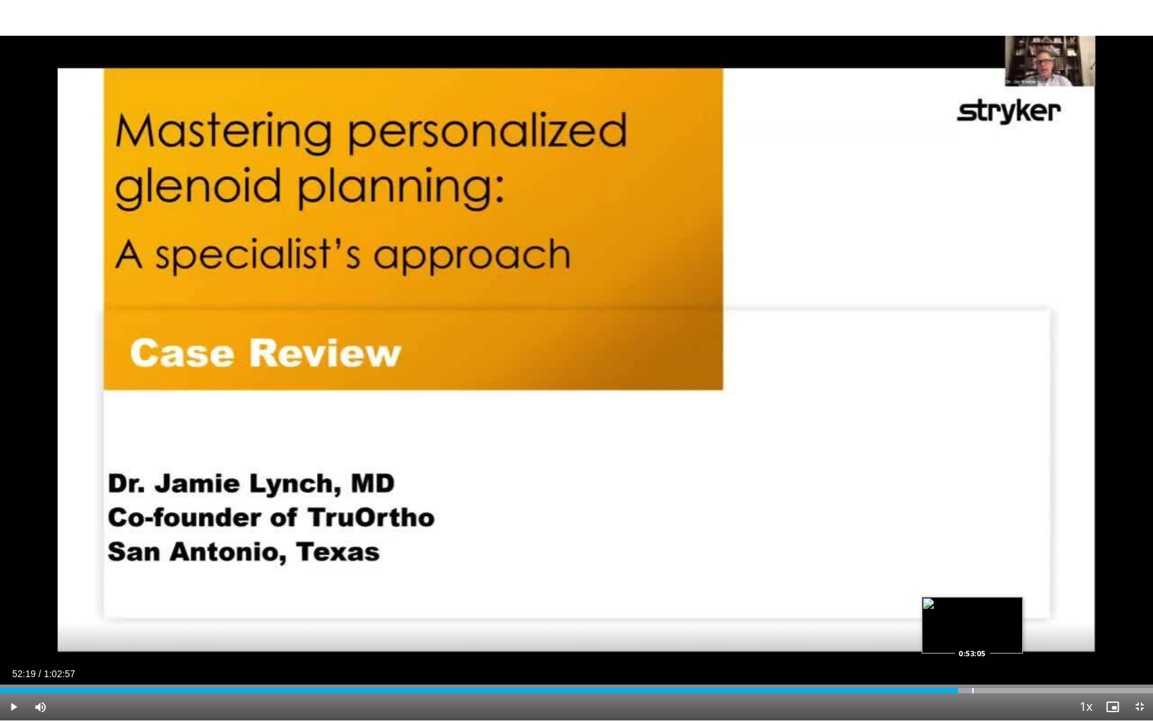
click at [973, 614] on div "Progress Bar" at bounding box center [972, 689] width 1 height 5
click at [980, 614] on div "Progress Bar" at bounding box center [980, 689] width 1 height 5
click at [971, 614] on div "Loaded : 100.00% 0:53:32 0:53:03" at bounding box center [576, 689] width 1153 height 5
click at [15, 614] on span "Video Player" at bounding box center [13, 706] width 27 height 27
click at [1008, 614] on div "Loaded : 100.00% 0:53:32 0:55:02" at bounding box center [576, 686] width 1153 height 13
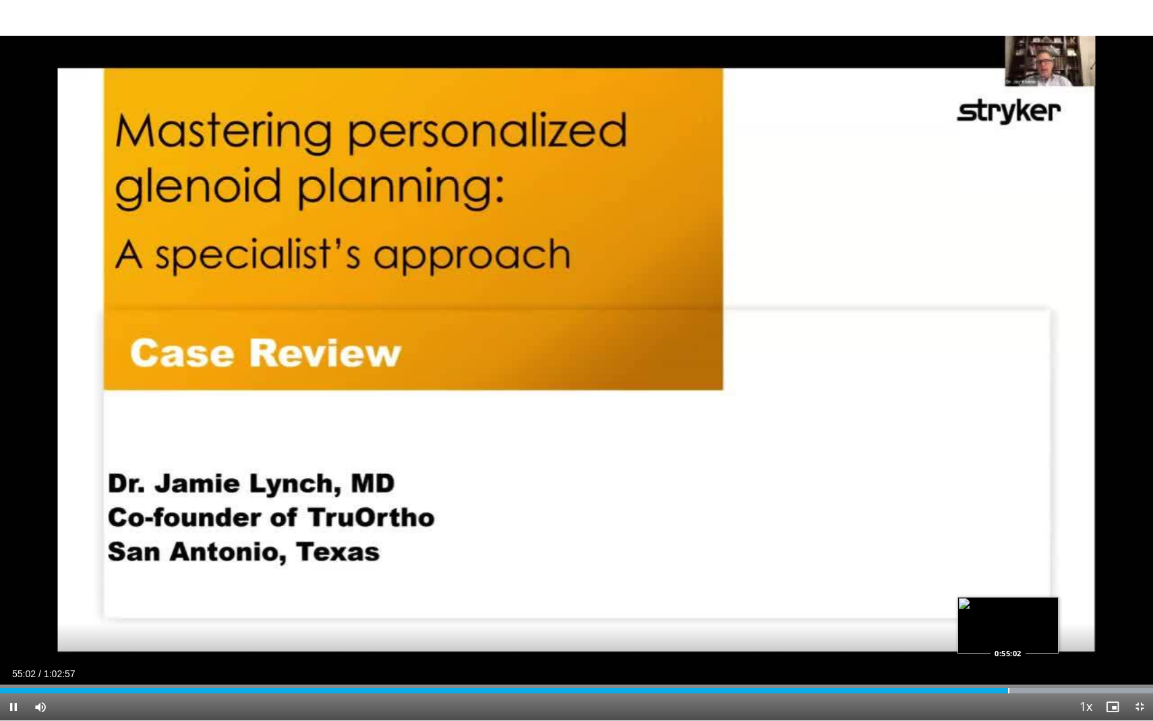
click at [1041, 614] on div "Loaded : 100.00% 0:55:02 0:55:02" at bounding box center [576, 686] width 1153 height 13
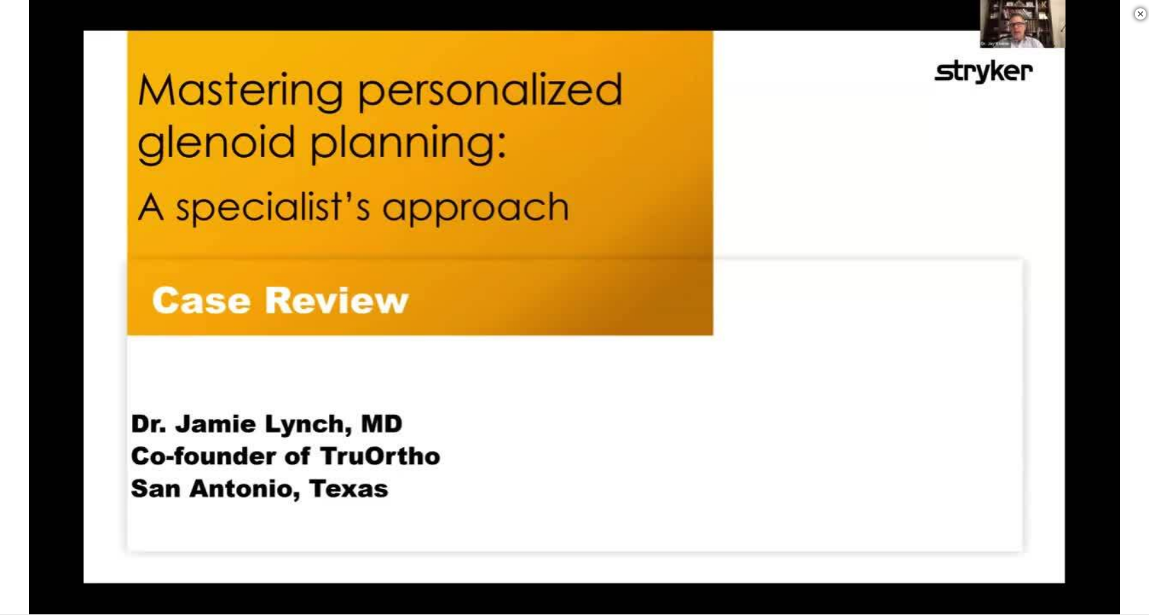
scroll to position [288, 0]
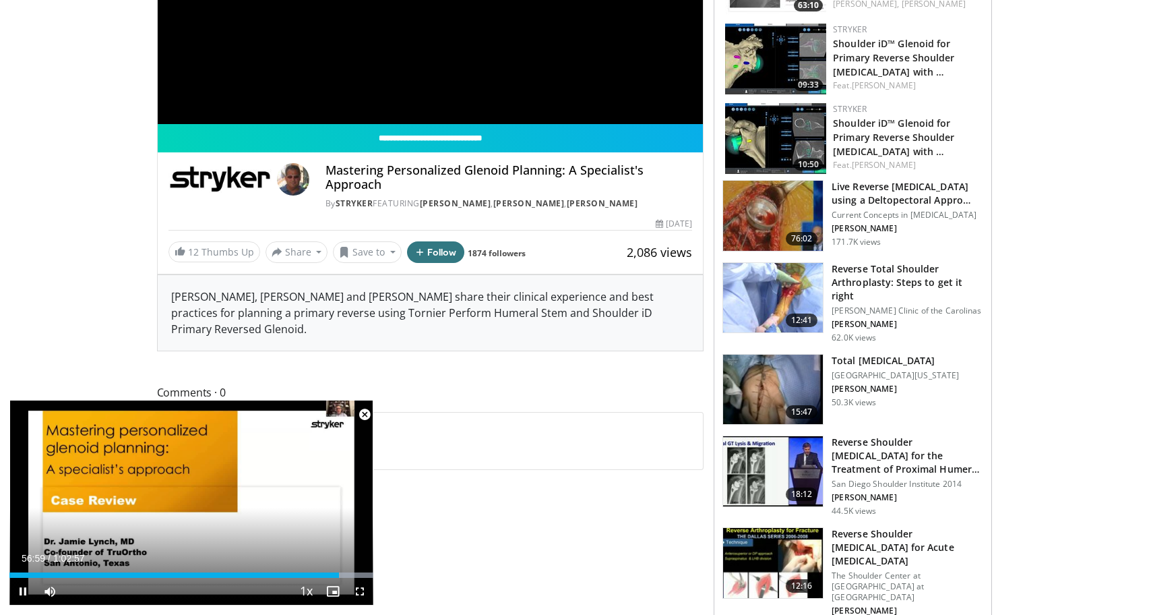
click at [359, 594] on span "Video Player" at bounding box center [359, 591] width 27 height 27
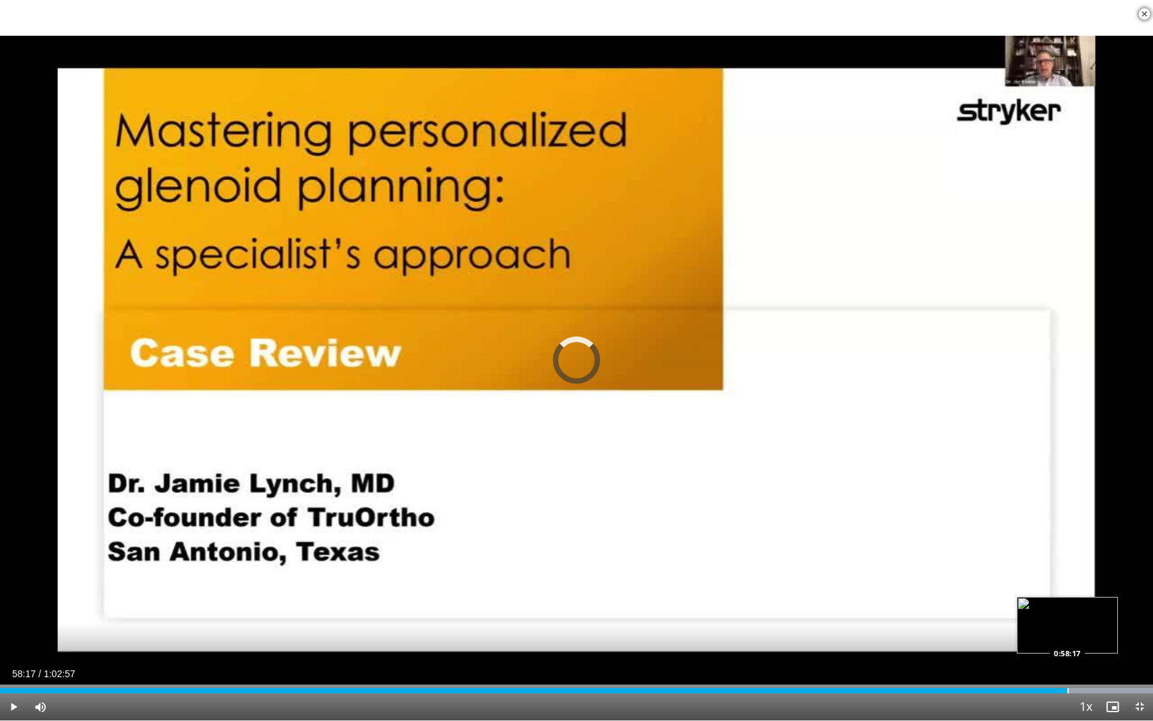
click at [1067, 614] on div "Progress Bar" at bounding box center [1067, 689] width 1 height 5
click at [1078, 614] on div "Progress Bar" at bounding box center [1078, 689] width 1 height 5
click at [1089, 614] on div "Progress Bar" at bounding box center [1089, 689] width 1 height 5
click at [1105, 614] on div "Progress Bar" at bounding box center [1105, 689] width 1 height 5
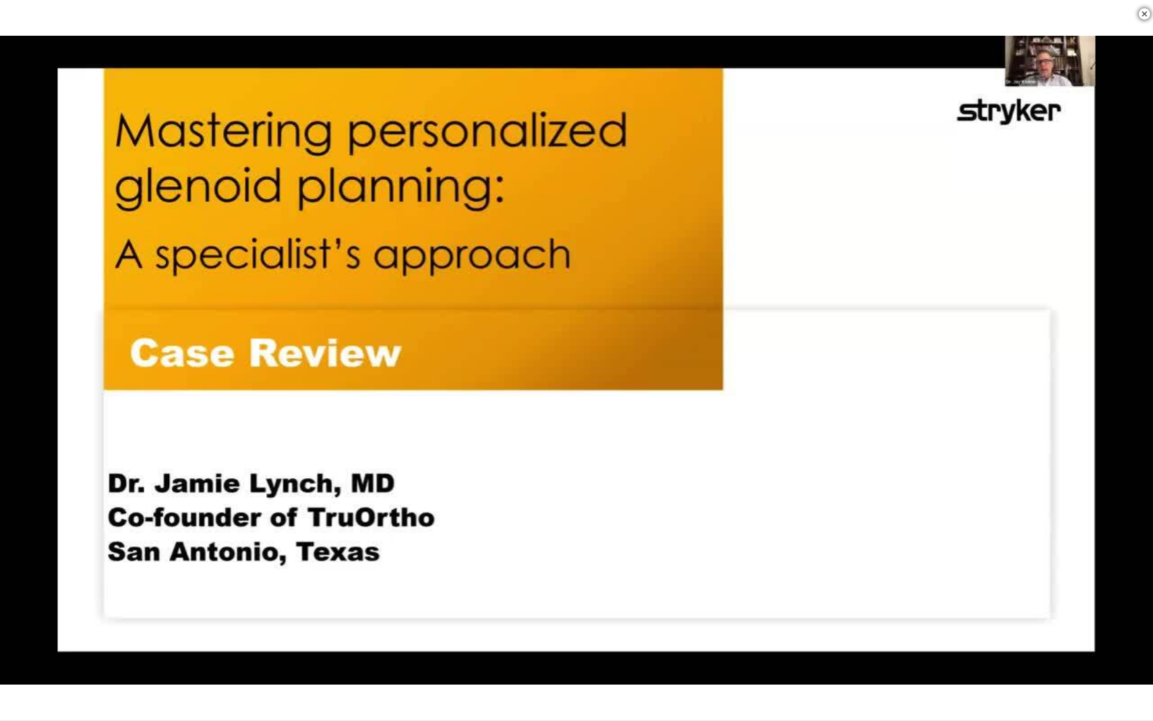
click at [1126, 614] on div "10 seconds Tap to unmute" at bounding box center [576, 360] width 1153 height 720
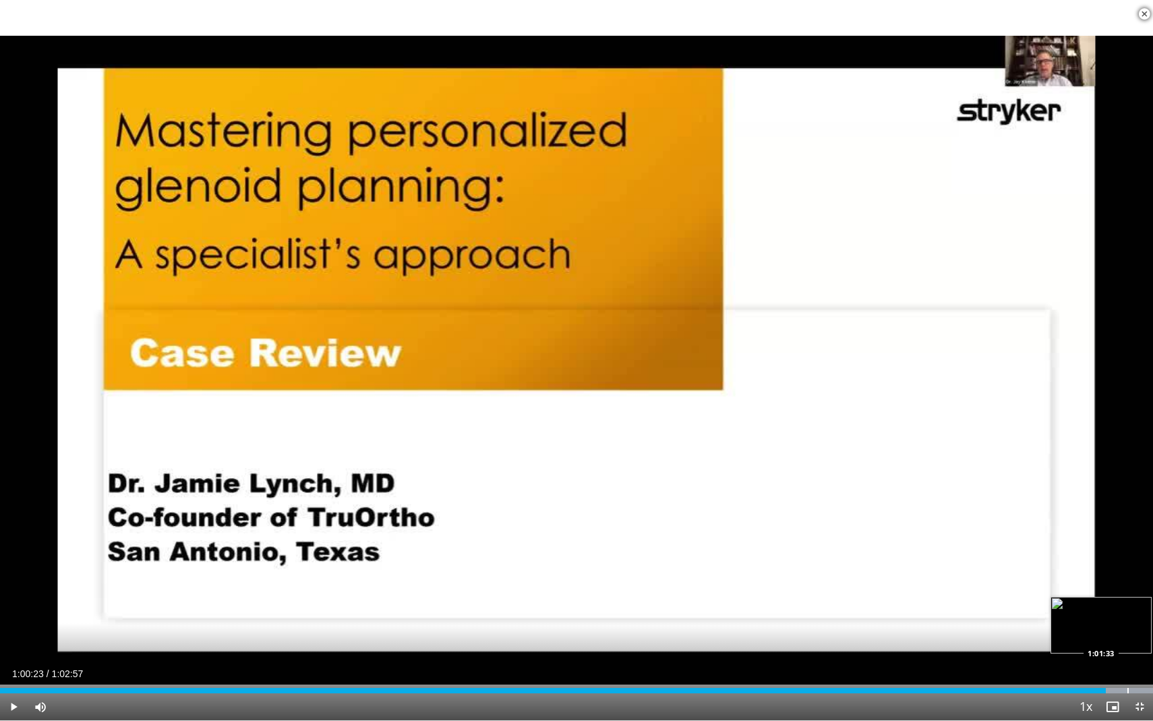
click at [1127, 614] on div "Progress Bar" at bounding box center [1127, 689] width 1 height 5
click at [1138, 614] on div "Progress Bar" at bounding box center [1137, 689] width 1 height 5
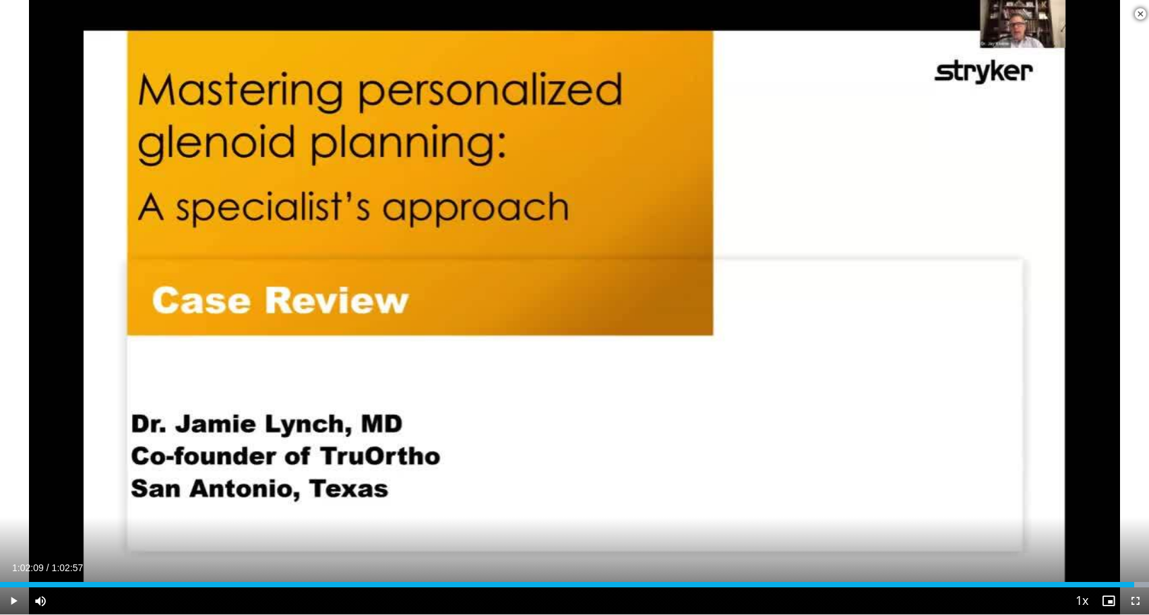
scroll to position [1410, 0]
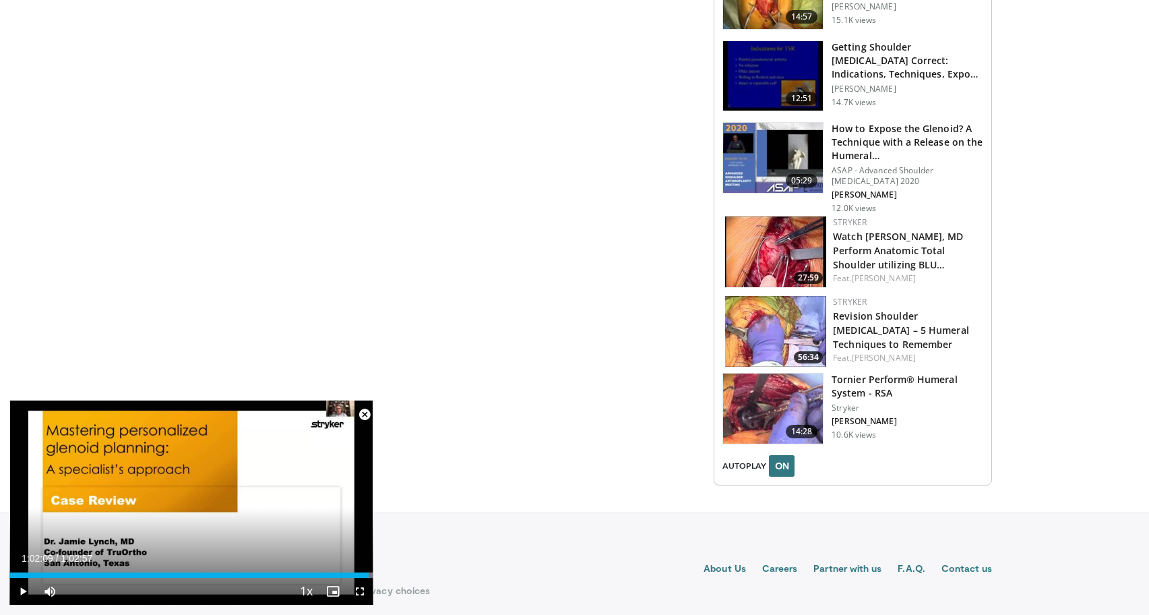
click at [809, 399] on img at bounding box center [773, 408] width 100 height 70
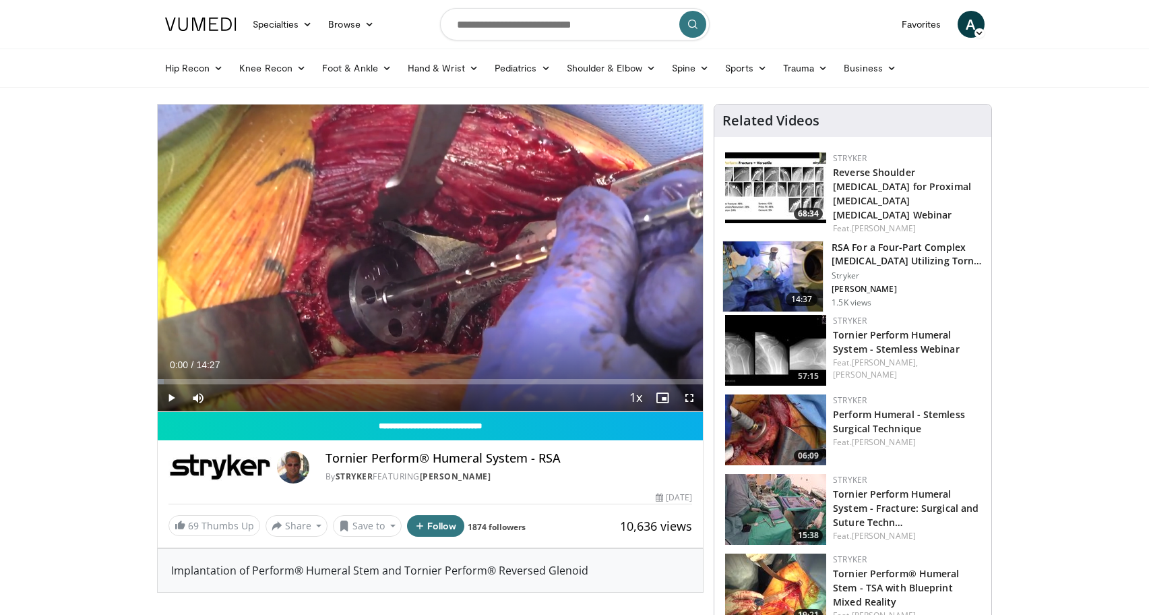
click at [687, 395] on span "Video Player" at bounding box center [689, 397] width 27 height 27
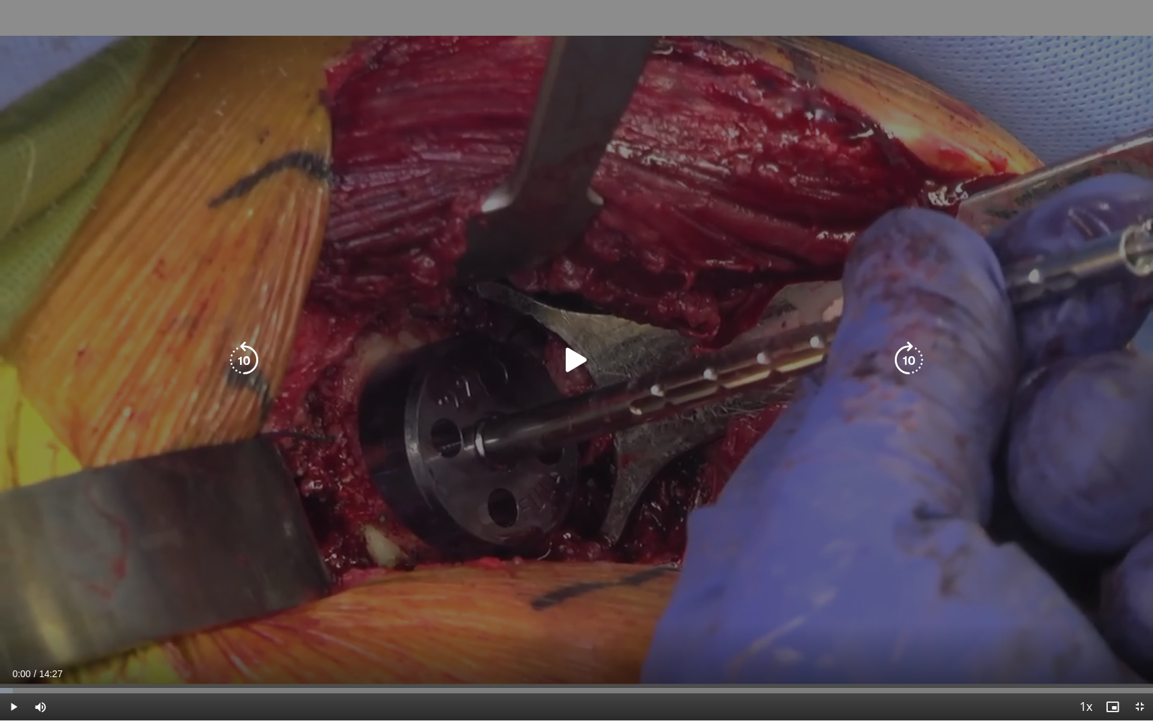
click at [572, 356] on icon "Video Player" at bounding box center [576, 360] width 38 height 38
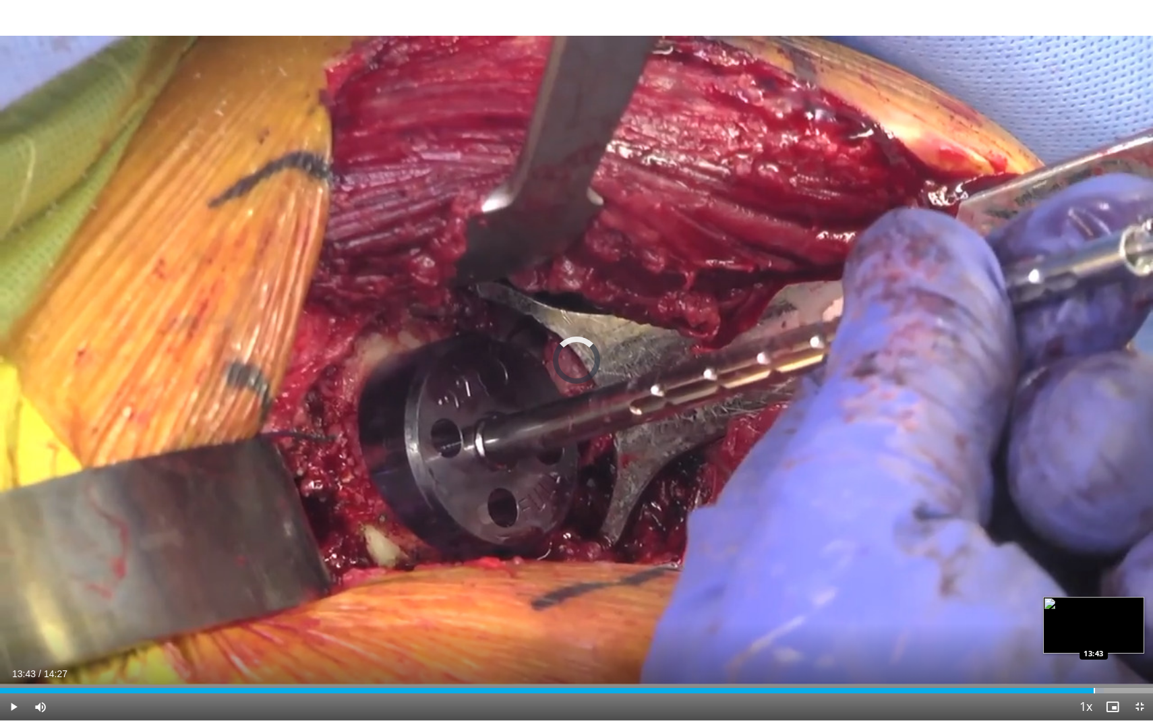
click at [1093, 614] on div "Progress Bar" at bounding box center [1093, 689] width 1 height 5
click at [1107, 614] on div "Progress Bar" at bounding box center [1107, 689] width 1 height 5
